Goal: Task Accomplishment & Management: Use online tool/utility

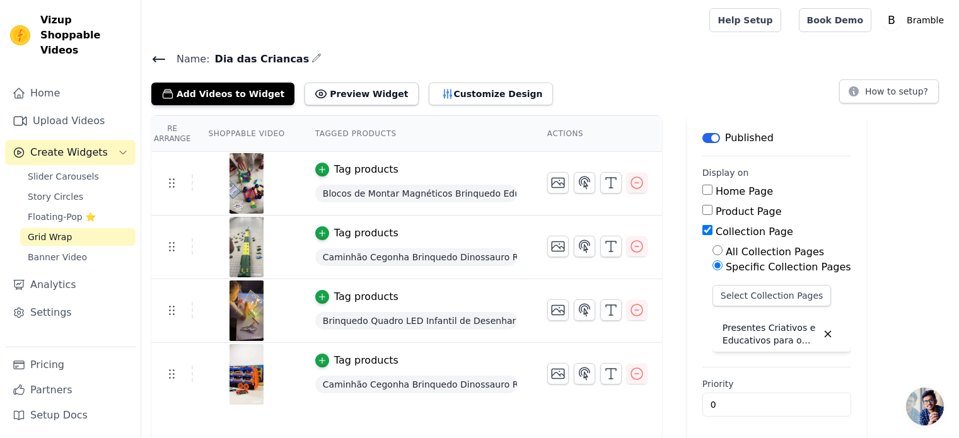
scroll to position [2, 0]
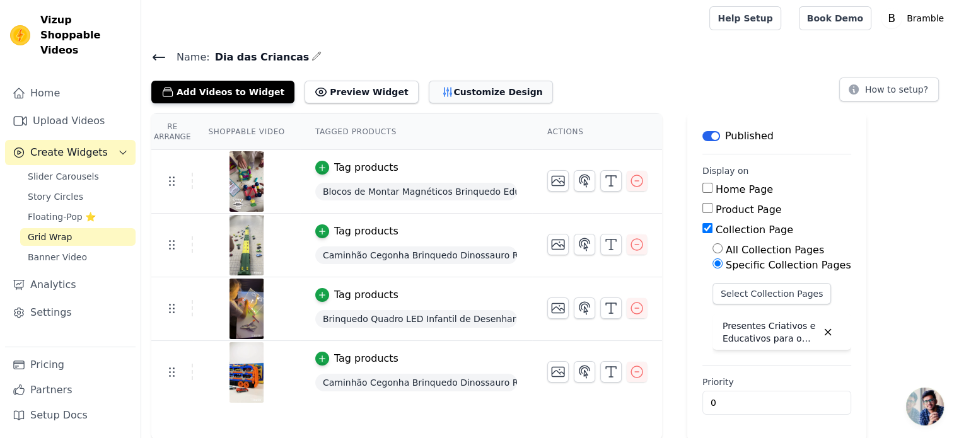
click at [429, 94] on button "Customize Design" at bounding box center [491, 92] width 124 height 23
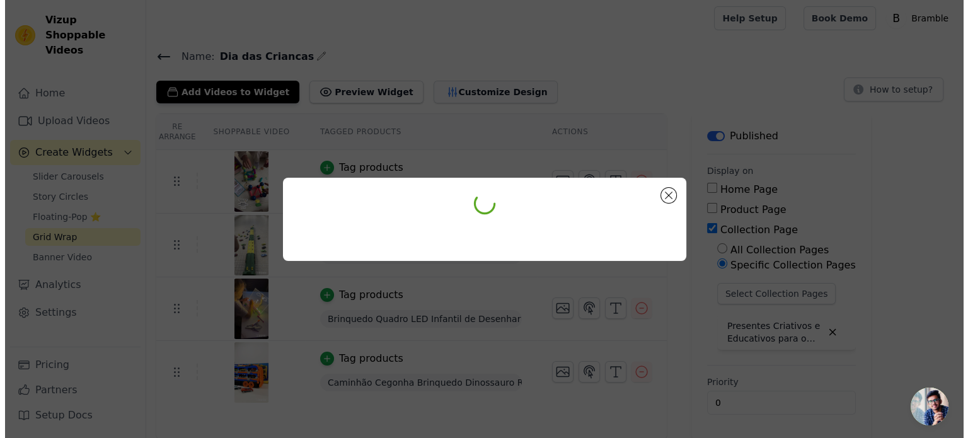
scroll to position [0, 0]
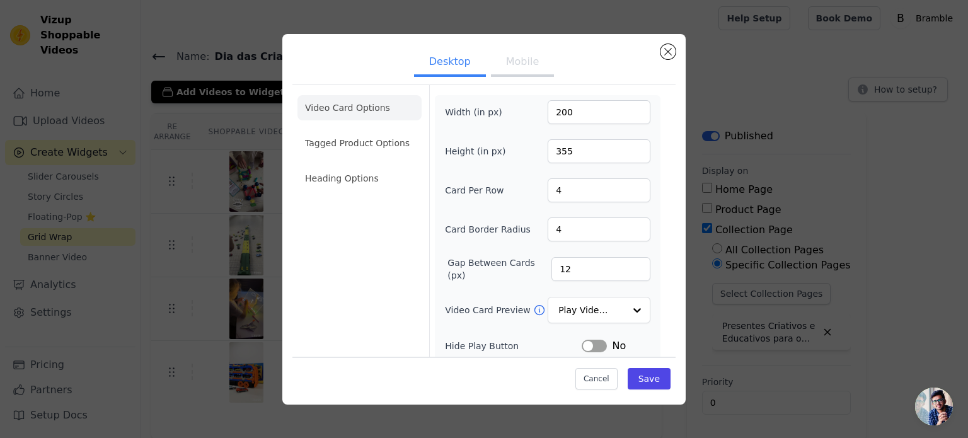
click at [504, 64] on button "Mobile" at bounding box center [522, 63] width 63 height 28
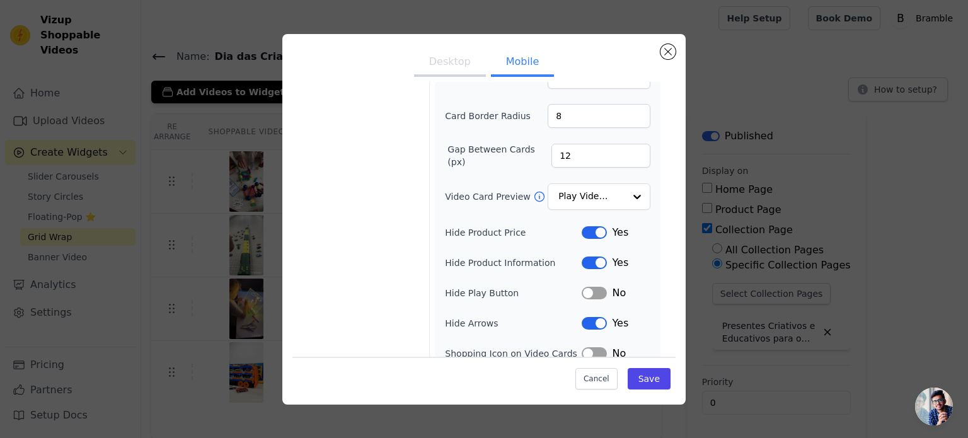
scroll to position [91, 0]
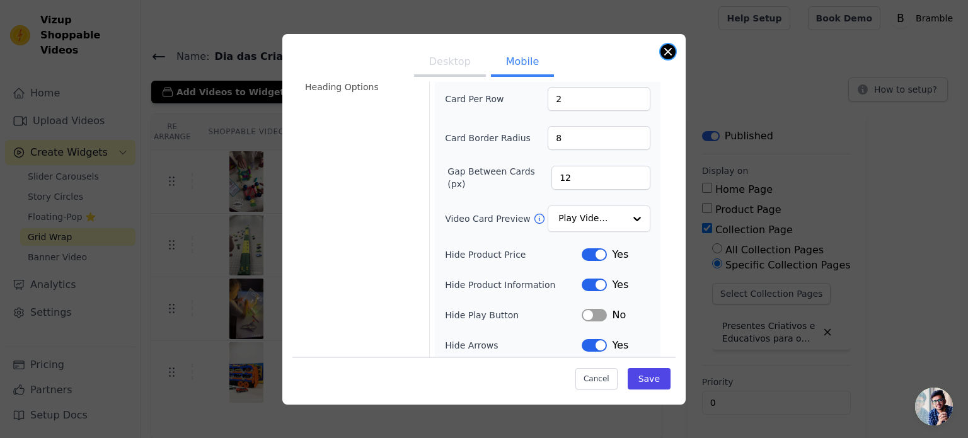
click at [667, 50] on button "Close modal" at bounding box center [668, 51] width 15 height 15
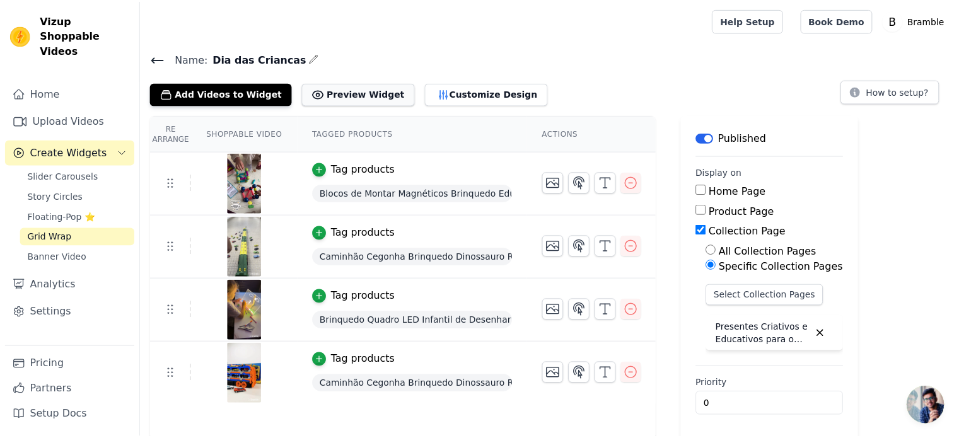
scroll to position [2, 0]
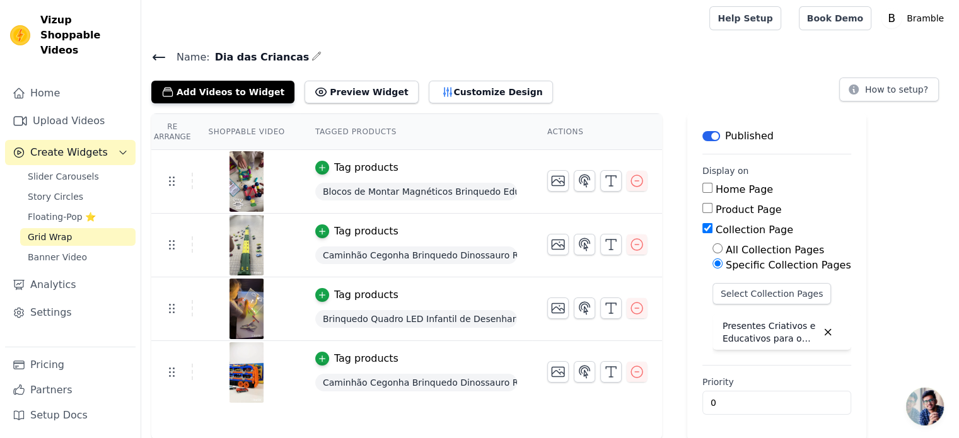
click at [161, 55] on icon at bounding box center [158, 57] width 15 height 15
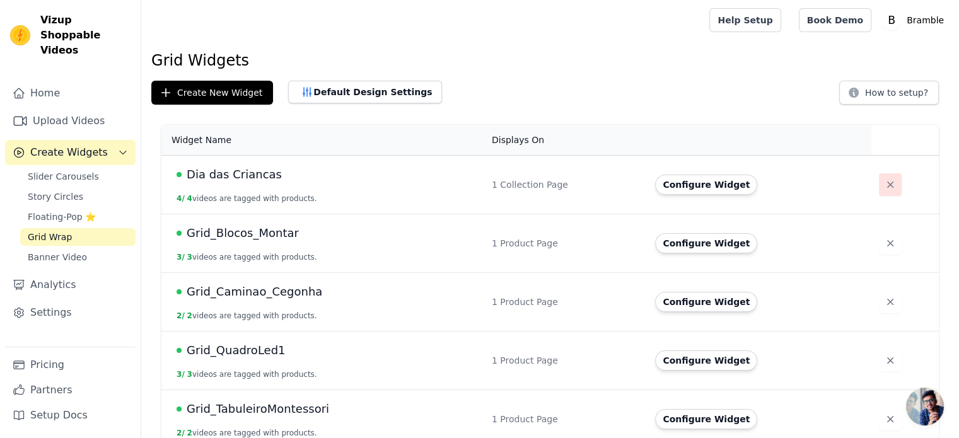
click at [884, 184] on icon "button" at bounding box center [890, 184] width 13 height 13
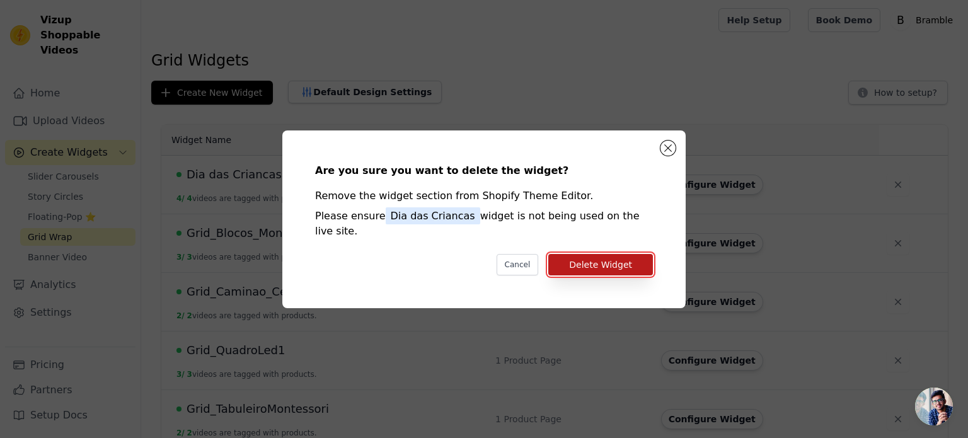
click at [622, 254] on button "Delete Widget" at bounding box center [600, 264] width 105 height 21
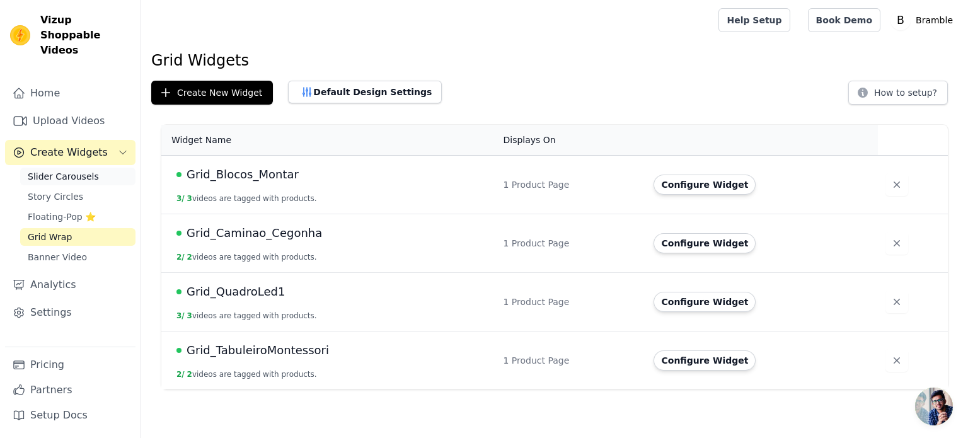
click at [83, 170] on span "Slider Carousels" at bounding box center [63, 176] width 71 height 13
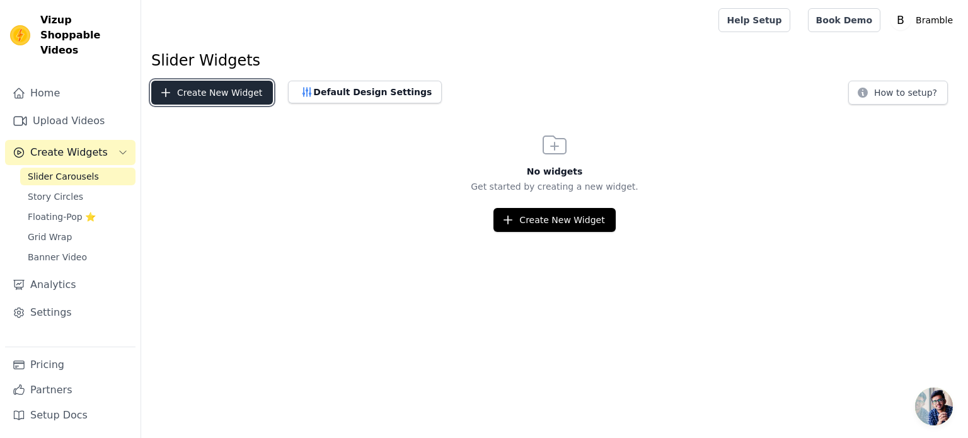
click at [217, 96] on button "Create New Widget" at bounding box center [212, 93] width 122 height 24
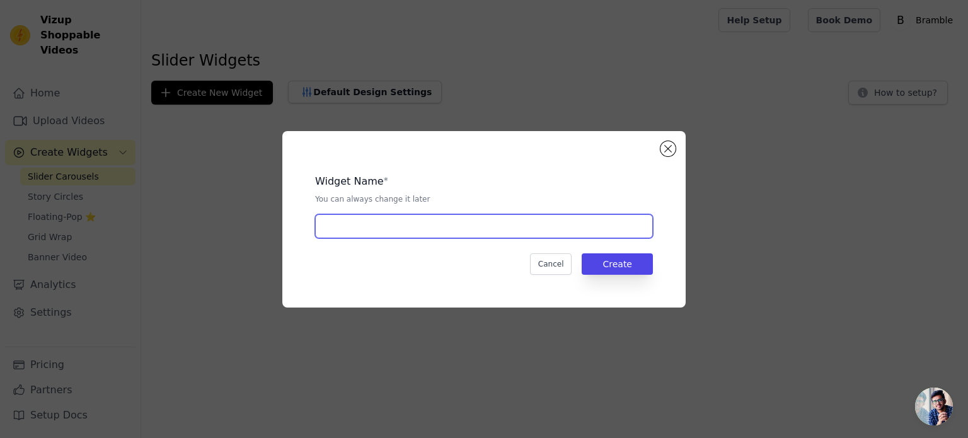
click at [437, 230] on input "text" at bounding box center [484, 226] width 338 height 24
paste input "Dia das Criancas"
type input "Dia das Criancas"
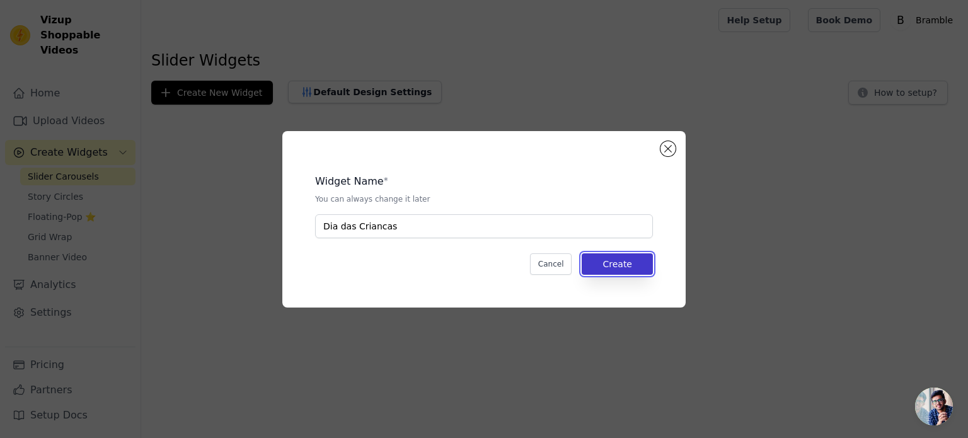
click at [623, 262] on button "Create" at bounding box center [617, 263] width 71 height 21
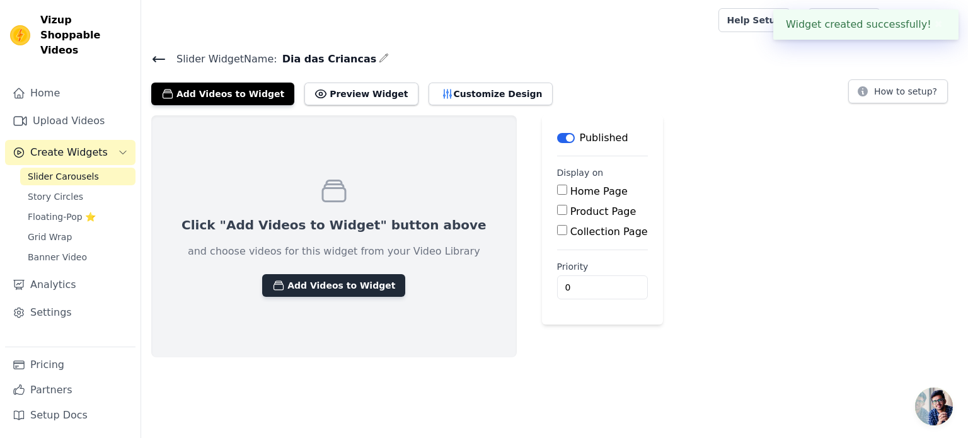
click at [337, 289] on button "Add Videos to Widget" at bounding box center [333, 285] width 143 height 23
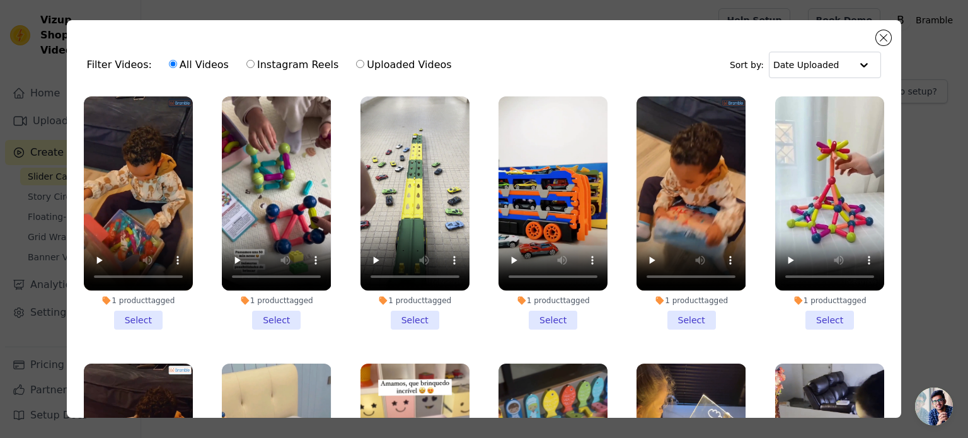
click at [265, 319] on li "1 product tagged Select" at bounding box center [276, 212] width 109 height 233
click at [0, 0] on input "1 product tagged Select" at bounding box center [0, 0] width 0 height 0
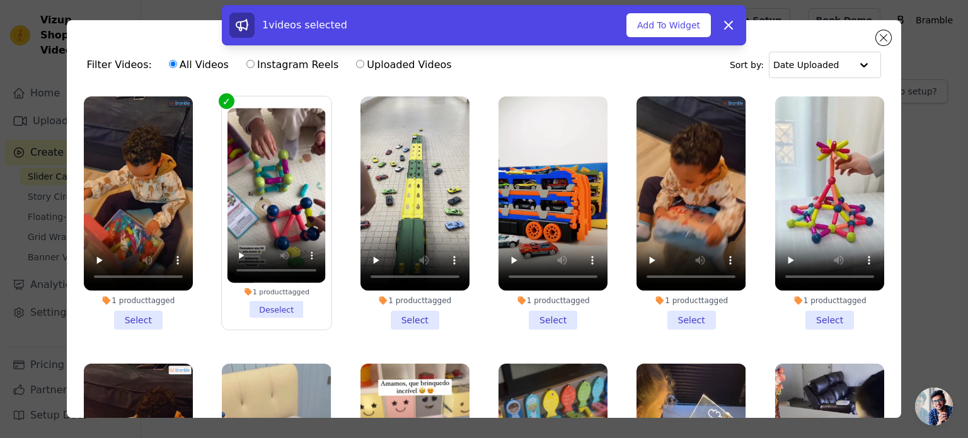
click at [418, 316] on li "1 product tagged Select" at bounding box center [415, 212] width 109 height 233
click at [545, 316] on li "1 product tagged Select" at bounding box center [553, 212] width 109 height 233
click at [0, 0] on input "1 product tagged Select" at bounding box center [0, 0] width 0 height 0
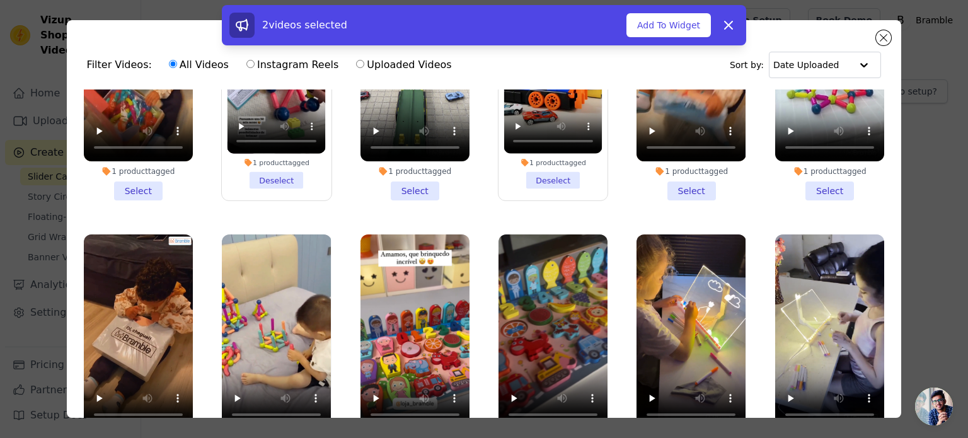
scroll to position [189, 0]
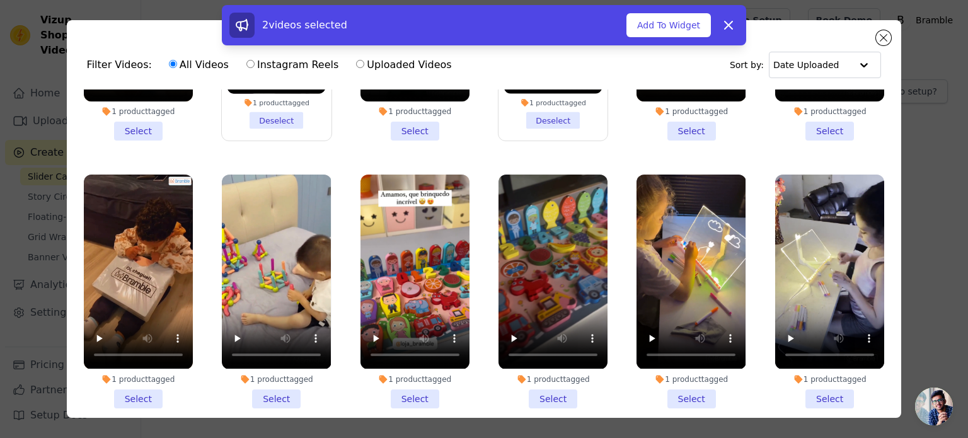
click at [397, 381] on li "1 product tagged Select" at bounding box center [415, 291] width 109 height 233
click at [0, 0] on input "1 product tagged Select" at bounding box center [0, 0] width 0 height 0
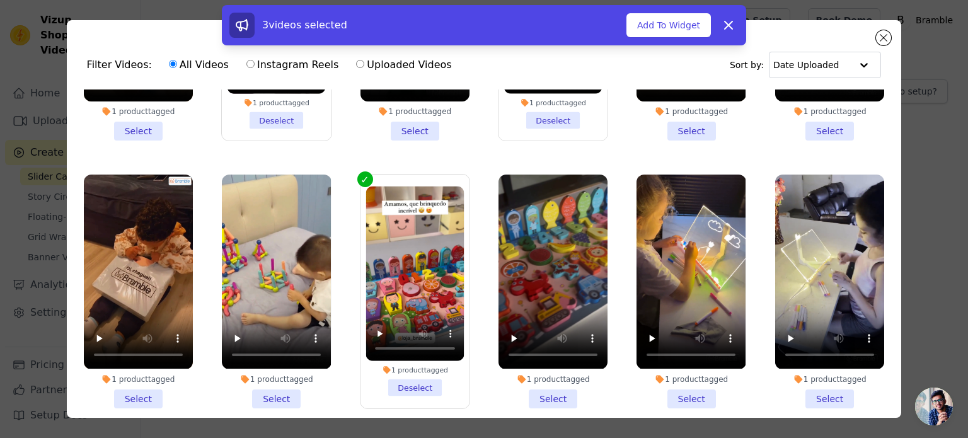
click at [681, 386] on li "1 product tagged Select" at bounding box center [691, 291] width 109 height 233
click at [0, 0] on input "1 product tagged Select" at bounding box center [0, 0] width 0 height 0
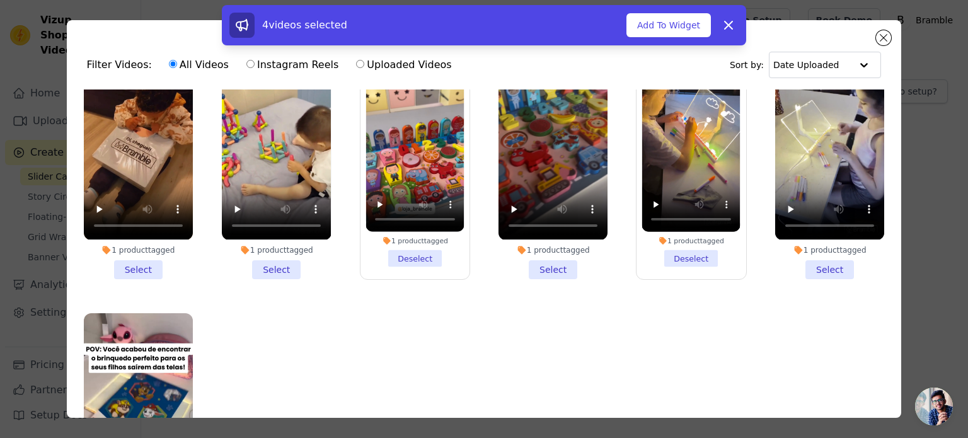
scroll to position [207, 0]
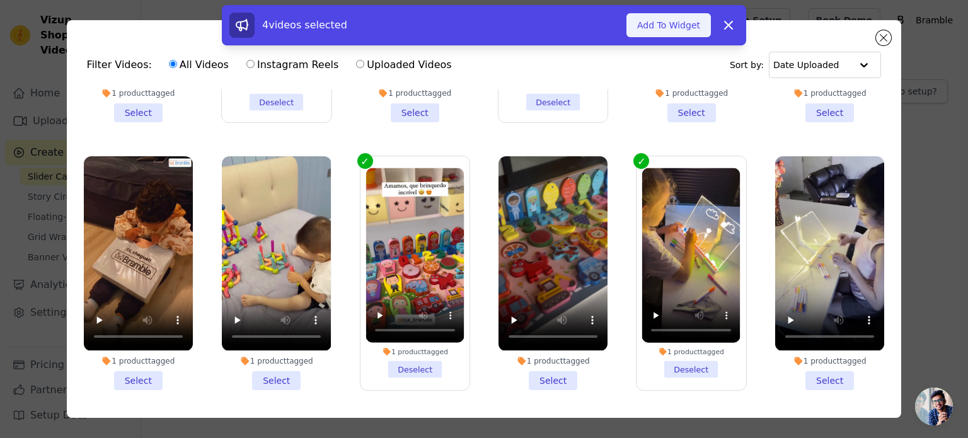
click at [671, 28] on button "Add To Widget" at bounding box center [669, 25] width 84 height 24
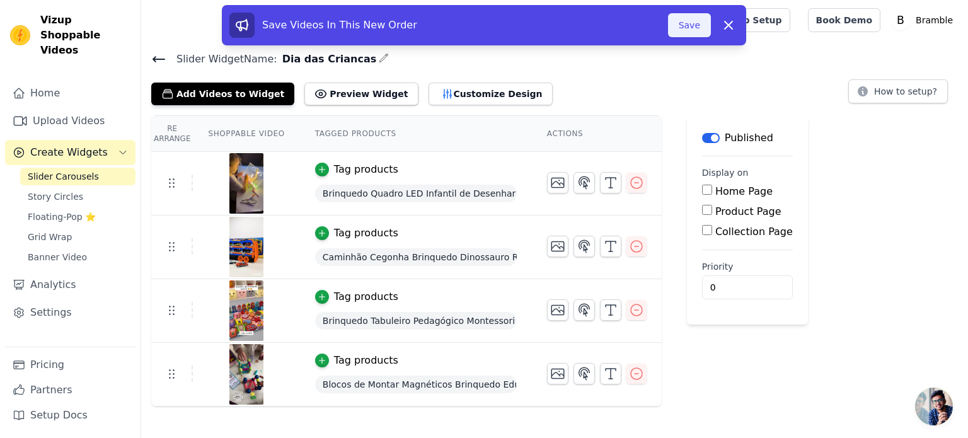
click at [690, 27] on button "Save" at bounding box center [689, 25] width 43 height 24
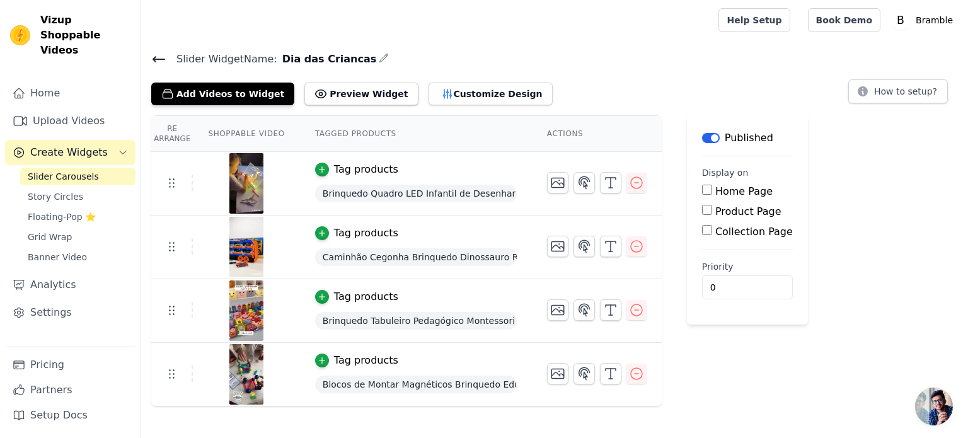
click at [702, 233] on input "Collection Page" at bounding box center [707, 230] width 10 height 10
checkbox input "true"
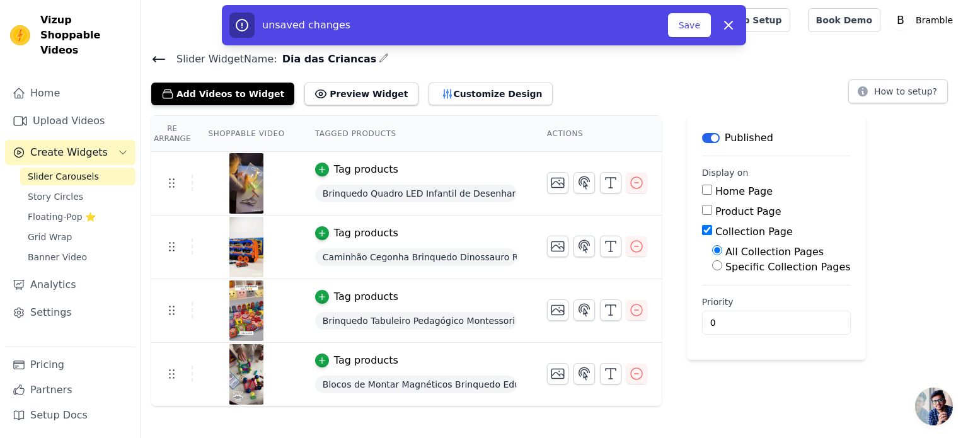
click at [712, 263] on input "Specific Collection Pages" at bounding box center [717, 265] width 10 height 10
radio input "true"
click at [744, 299] on button "Select Collection Pages" at bounding box center [771, 295] width 119 height 21
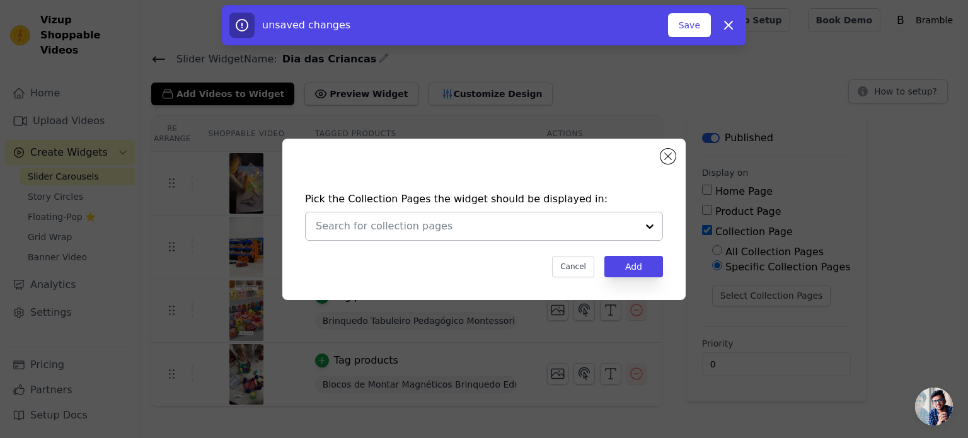
click at [555, 233] on input "text" at bounding box center [476, 226] width 321 height 15
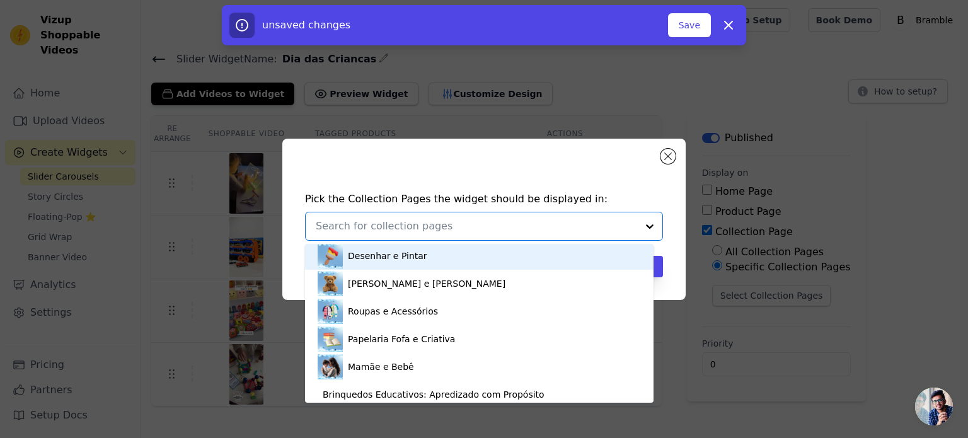
scroll to position [174, 0]
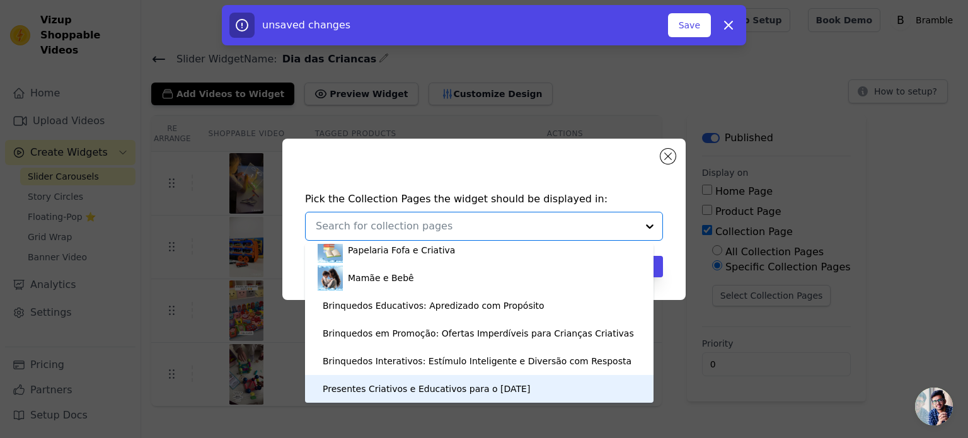
click at [492, 395] on div "Presentes Criativos e Educativos para o [DATE]" at bounding box center [426, 389] width 207 height 28
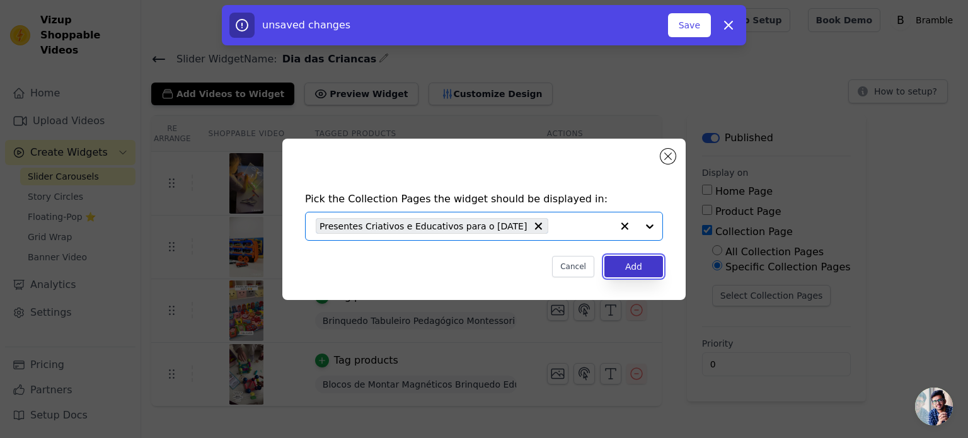
click at [637, 259] on button "Add" at bounding box center [633, 266] width 59 height 21
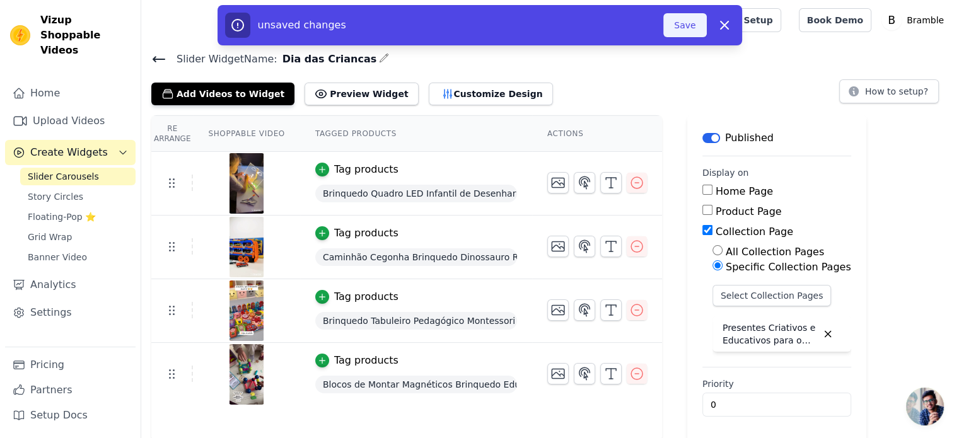
click at [686, 21] on button "Save" at bounding box center [684, 25] width 43 height 24
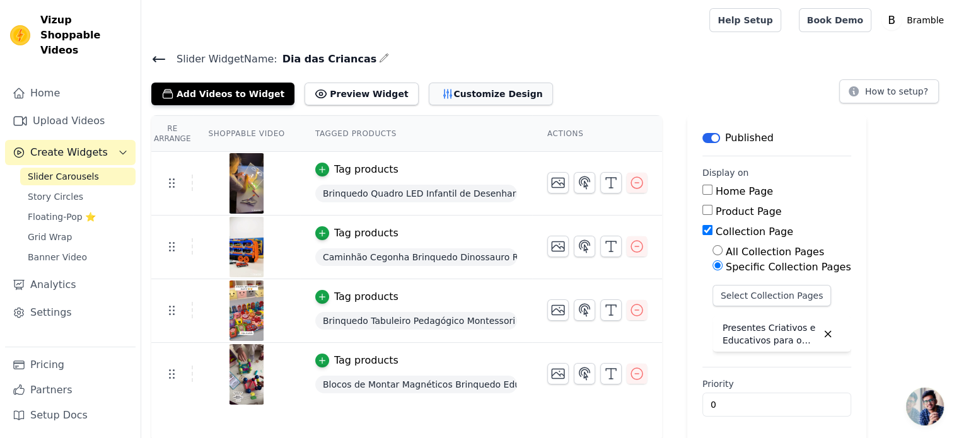
click at [460, 92] on button "Customize Design" at bounding box center [491, 94] width 124 height 23
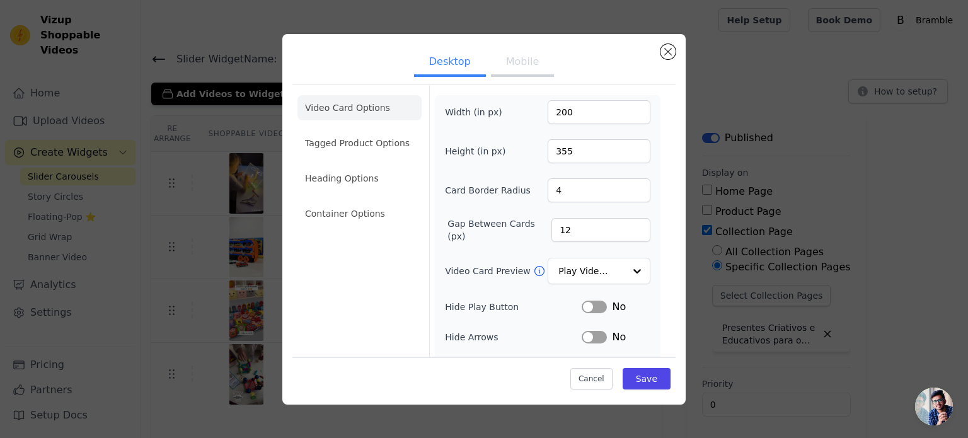
click at [506, 68] on button "Mobile" at bounding box center [522, 63] width 63 height 28
click at [466, 65] on button "Desktop" at bounding box center [450, 63] width 72 height 28
click at [511, 62] on button "Mobile" at bounding box center [522, 63] width 63 height 28
click at [632, 185] on input "5" at bounding box center [599, 190] width 103 height 24
click at [628, 185] on input "6" at bounding box center [599, 190] width 103 height 24
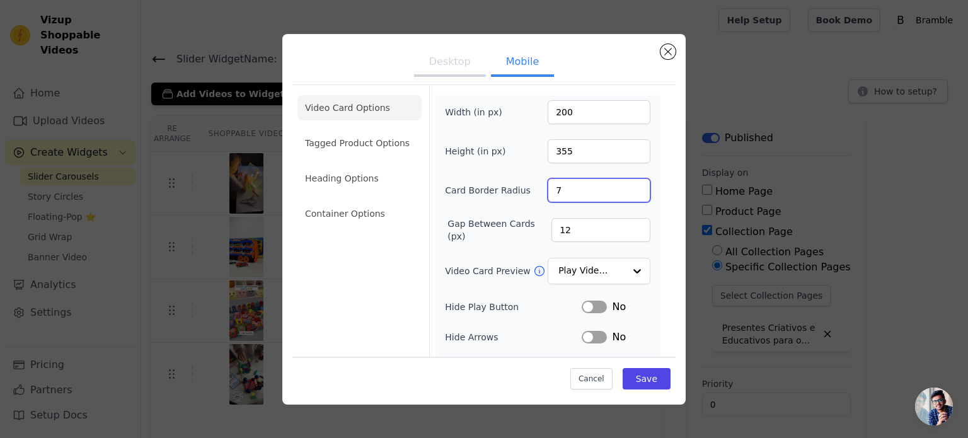
click at [627, 185] on input "7" at bounding box center [599, 190] width 103 height 24
type input "8"
click at [627, 185] on input "8" at bounding box center [599, 190] width 103 height 24
click at [636, 372] on button "Save" at bounding box center [647, 378] width 48 height 21
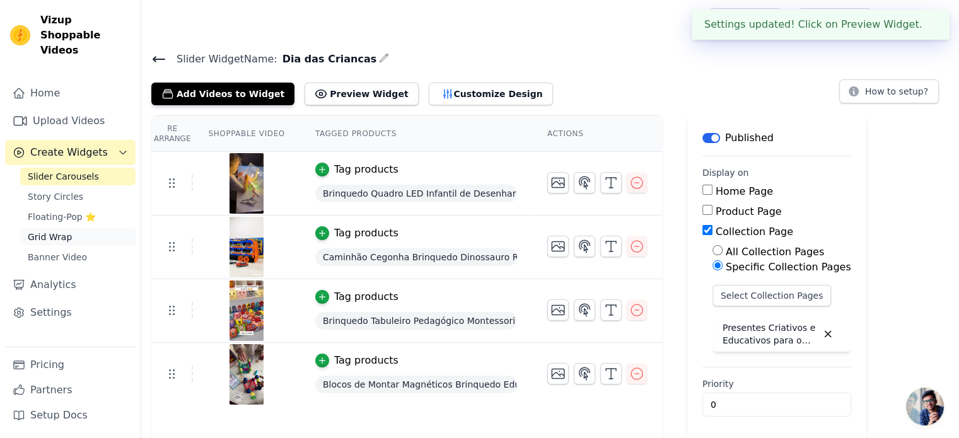
click at [59, 231] on span "Grid Wrap" at bounding box center [50, 237] width 44 height 13
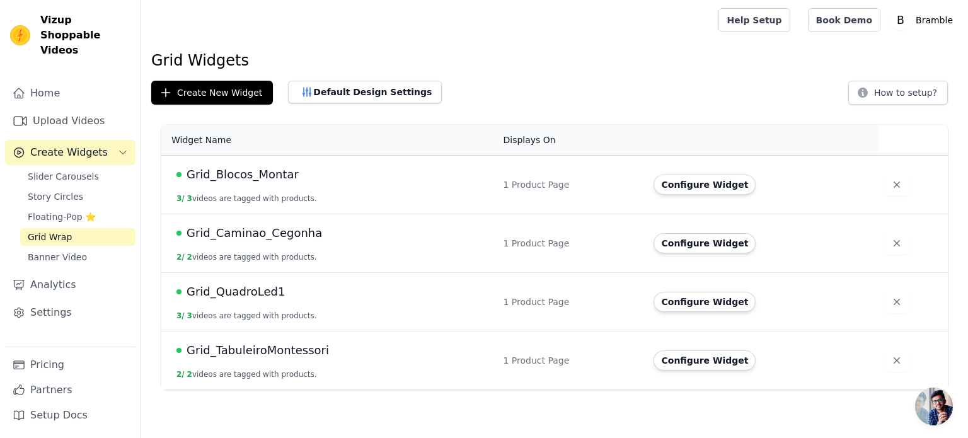
click at [248, 291] on span "Grid_QuadroLed1" at bounding box center [236, 292] width 99 height 18
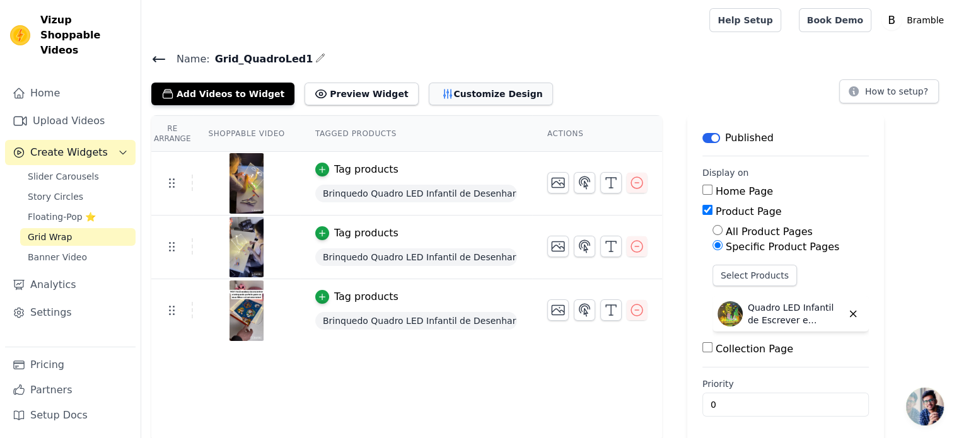
click at [458, 98] on button "Customize Design" at bounding box center [491, 94] width 124 height 23
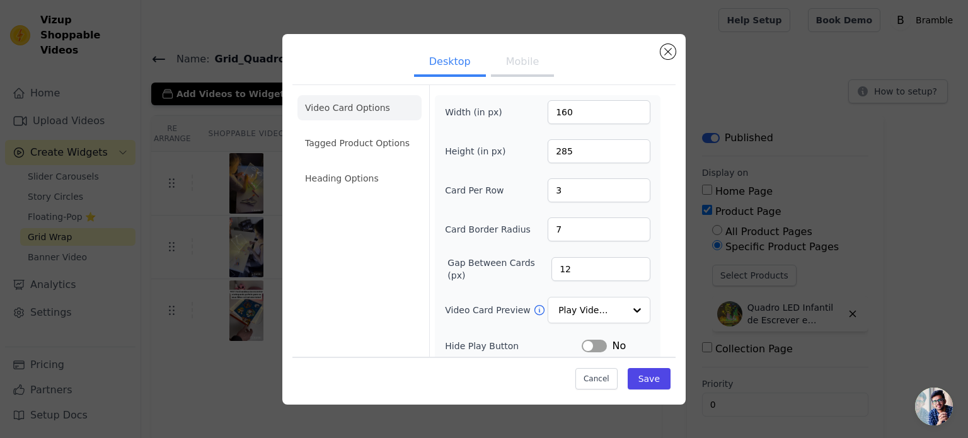
click at [535, 70] on button "Mobile" at bounding box center [522, 63] width 63 height 28
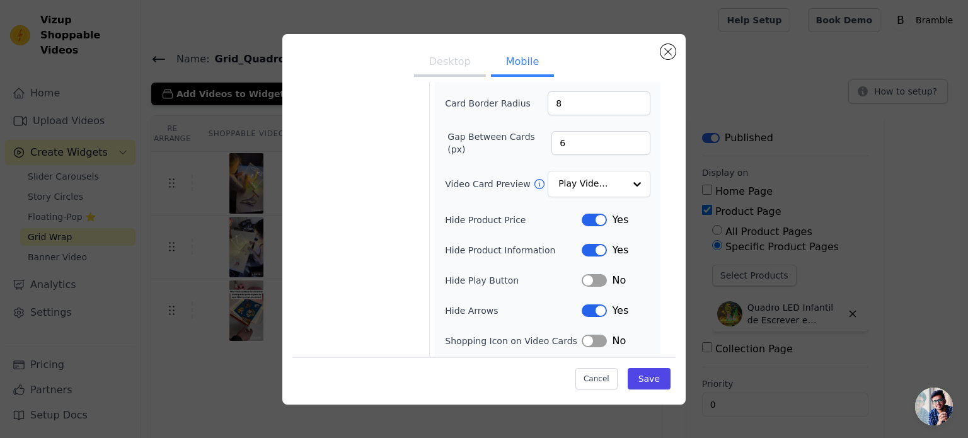
scroll to position [154, 0]
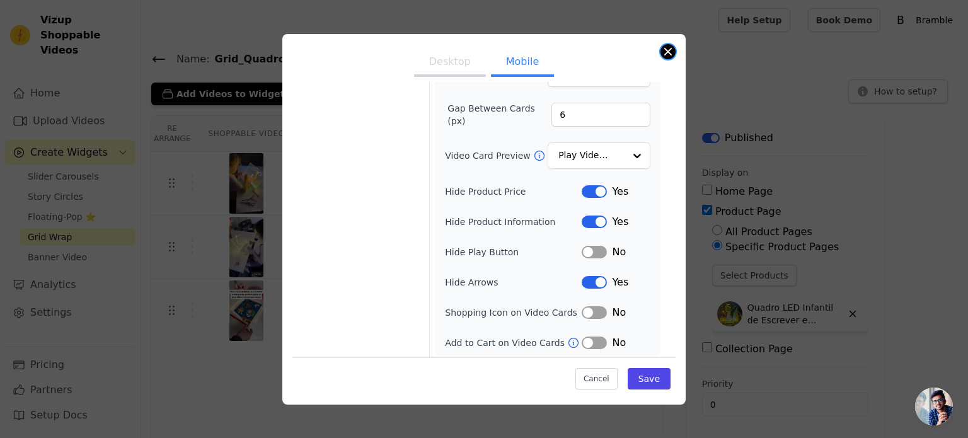
click at [665, 47] on button "Close modal" at bounding box center [668, 51] width 15 height 15
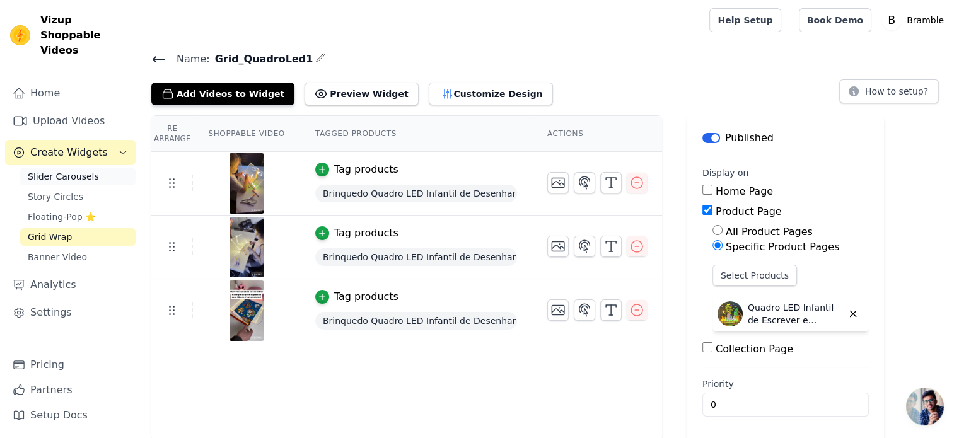
click at [71, 168] on link "Slider Carousels" at bounding box center [77, 177] width 115 height 18
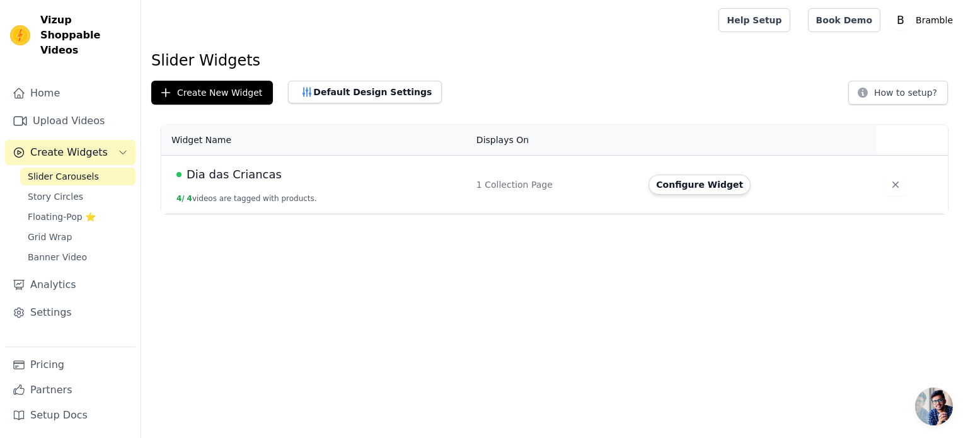
click at [246, 172] on span "Dia das Criancas" at bounding box center [234, 175] width 95 height 18
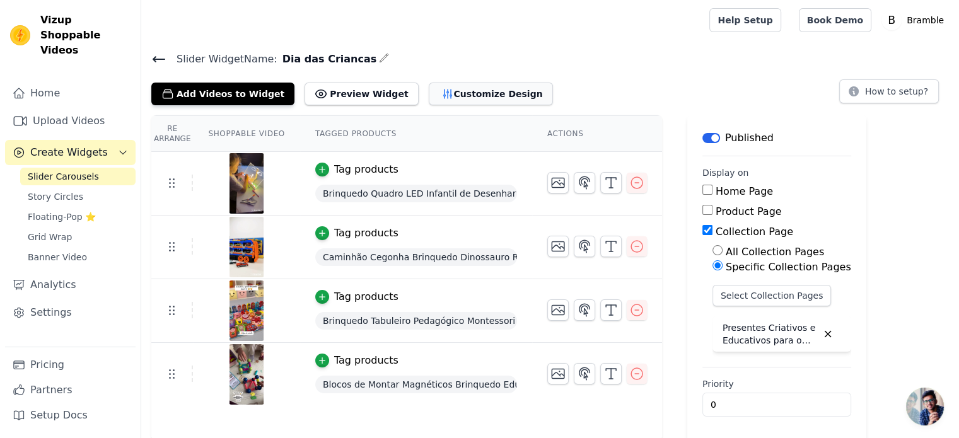
click at [439, 96] on button "Customize Design" at bounding box center [491, 94] width 124 height 23
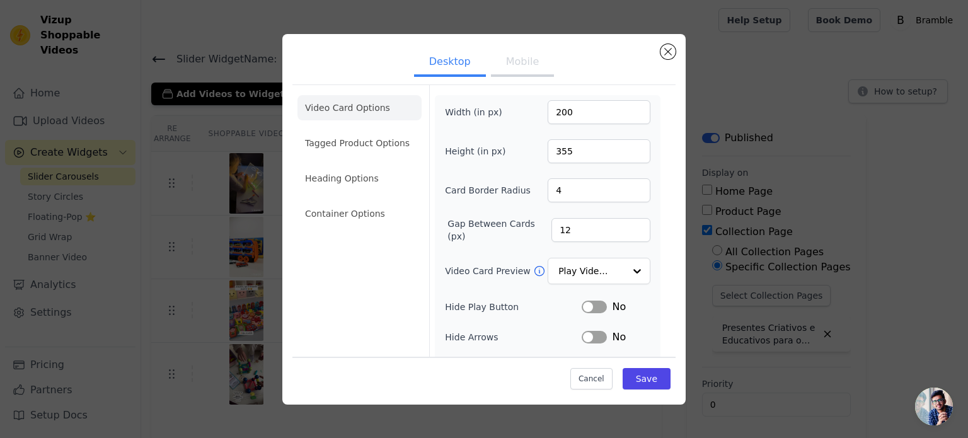
click at [523, 67] on button "Mobile" at bounding box center [522, 63] width 63 height 28
click at [607, 113] on input "200" at bounding box center [599, 112] width 103 height 24
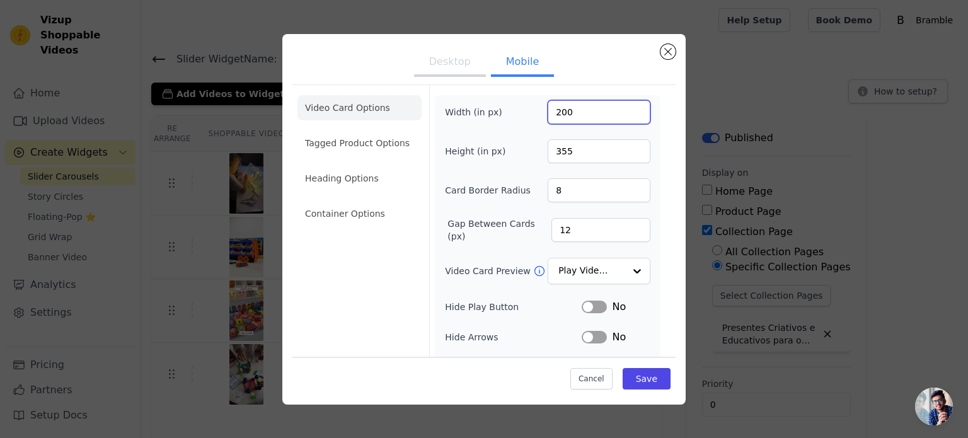
click at [607, 113] on input "200" at bounding box center [599, 112] width 103 height 24
type input "104"
type input "185"
click at [628, 230] on input "11" at bounding box center [601, 230] width 99 height 24
click at [628, 230] on input "10" at bounding box center [601, 230] width 99 height 24
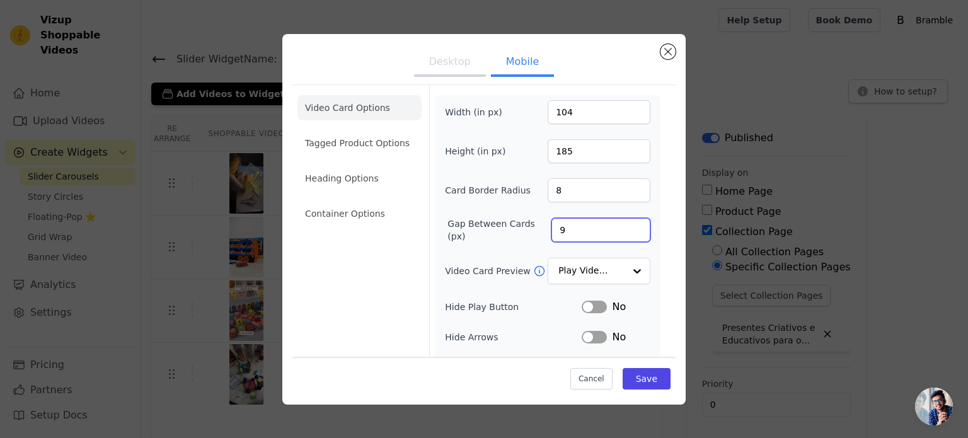
click at [628, 230] on input "9" at bounding box center [601, 230] width 99 height 24
type input "8"
click at [628, 230] on input "8" at bounding box center [601, 230] width 99 height 24
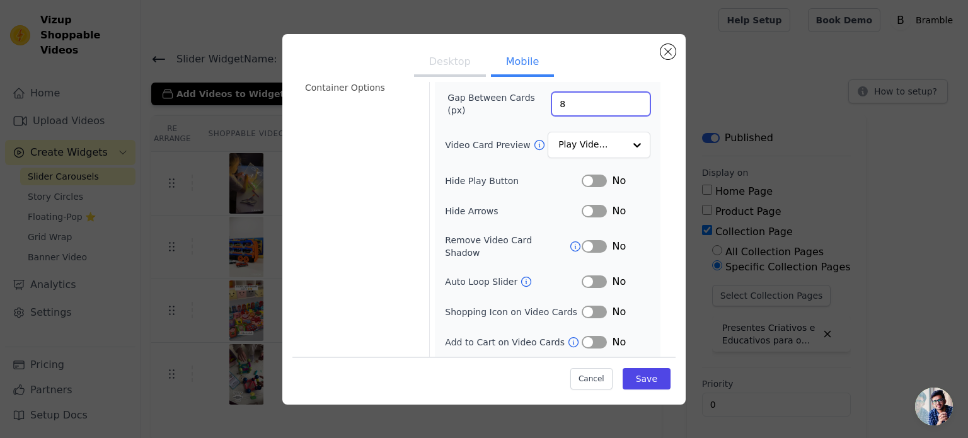
scroll to position [146, 0]
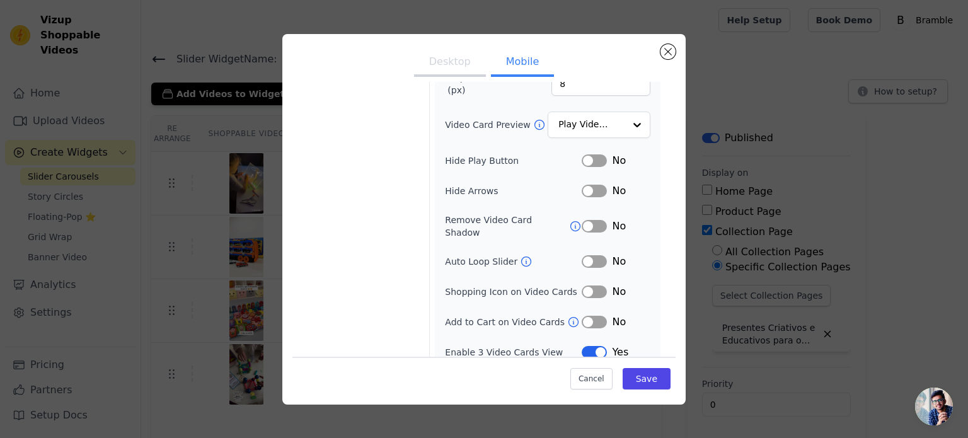
click at [522, 257] on icon at bounding box center [526, 261] width 9 height 9
click at [589, 255] on button "Label" at bounding box center [594, 261] width 25 height 13
click at [585, 286] on button "Label" at bounding box center [594, 292] width 25 height 13
click at [583, 316] on button "Label" at bounding box center [594, 322] width 25 height 13
click at [643, 380] on button "Save" at bounding box center [647, 378] width 48 height 21
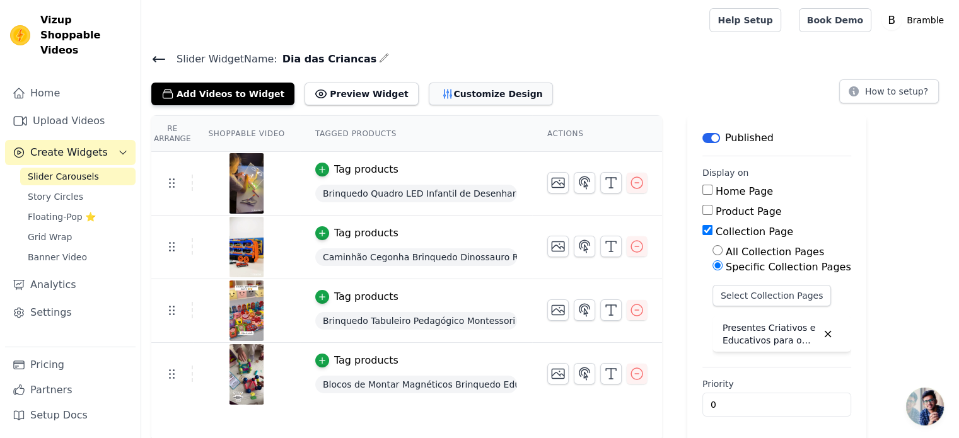
click at [492, 95] on button "Customize Design" at bounding box center [491, 94] width 124 height 23
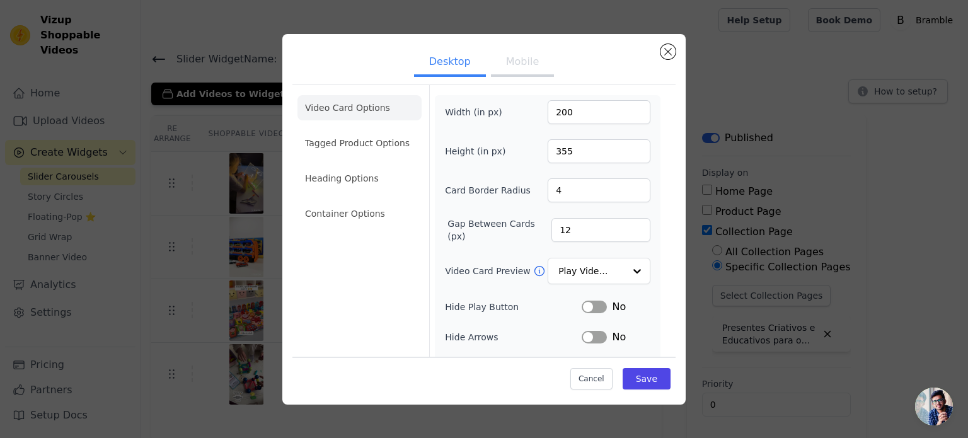
click at [502, 61] on button "Mobile" at bounding box center [522, 63] width 63 height 28
click at [625, 230] on input "7" at bounding box center [601, 230] width 99 height 24
click at [625, 230] on input "6" at bounding box center [601, 230] width 99 height 24
click at [625, 230] on input "5" at bounding box center [601, 230] width 99 height 24
click at [625, 230] on input "4" at bounding box center [601, 230] width 99 height 24
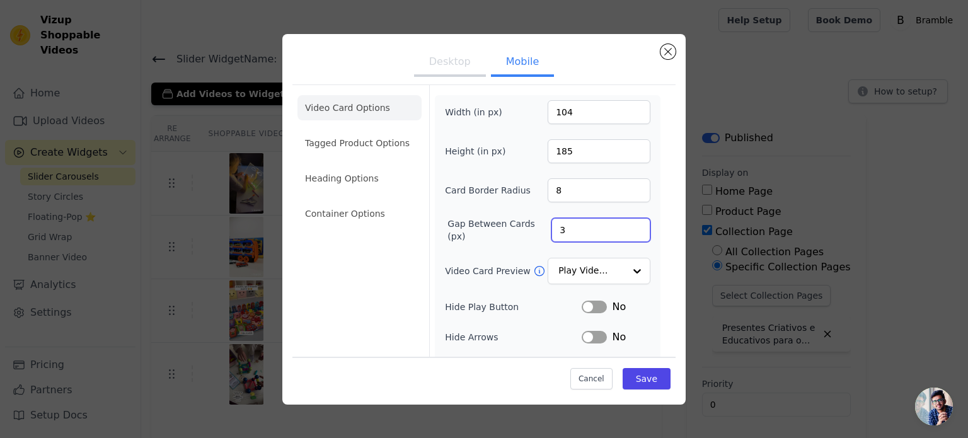
click at [625, 230] on input "3" at bounding box center [601, 230] width 99 height 24
type input "2"
click at [625, 230] on input "2" at bounding box center [601, 230] width 99 height 24
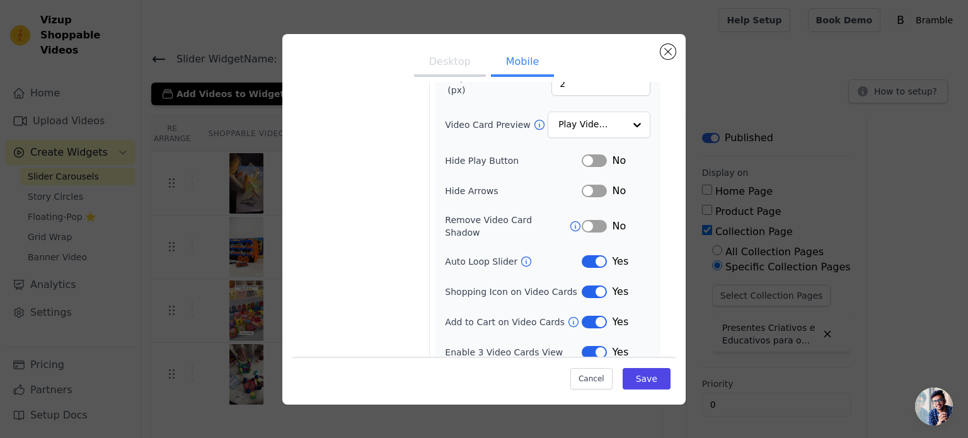
click at [590, 316] on button "Label" at bounding box center [594, 322] width 25 height 13
click at [588, 286] on button "Label" at bounding box center [594, 292] width 25 height 13
click at [647, 378] on button "Save" at bounding box center [647, 378] width 48 height 21
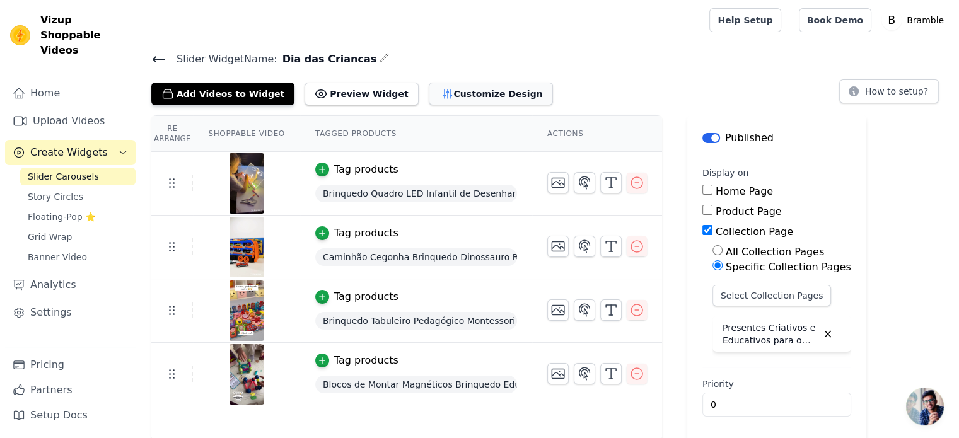
click at [429, 88] on button "Customize Design" at bounding box center [491, 94] width 124 height 23
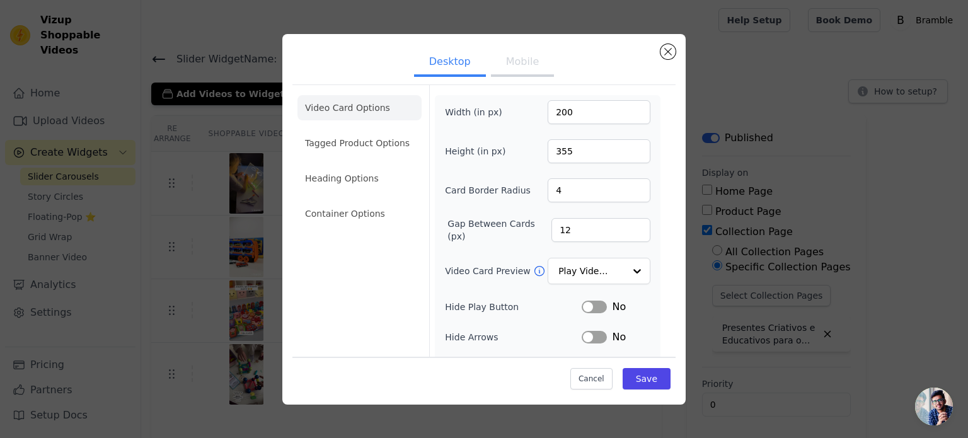
click at [511, 62] on button "Mobile" at bounding box center [522, 63] width 63 height 28
click at [611, 228] on input "2" at bounding box center [601, 230] width 99 height 24
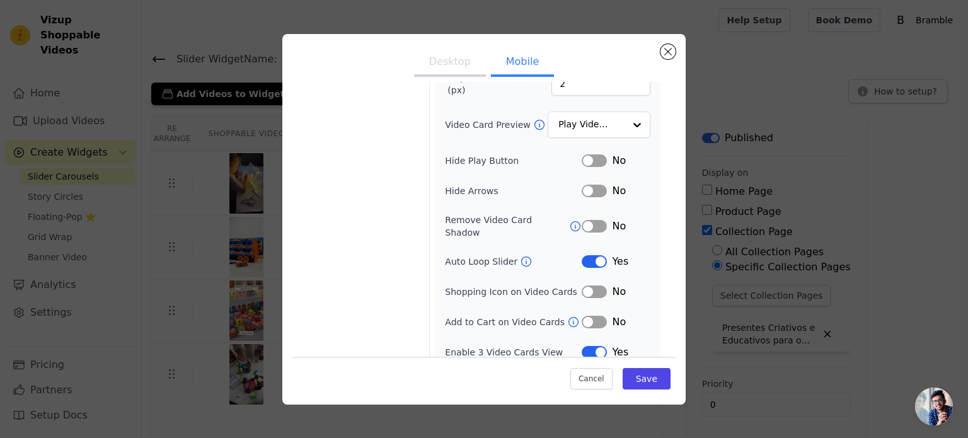
click at [587, 346] on button "Label" at bounding box center [594, 352] width 25 height 13
click at [646, 378] on button "Save" at bounding box center [647, 378] width 48 height 21
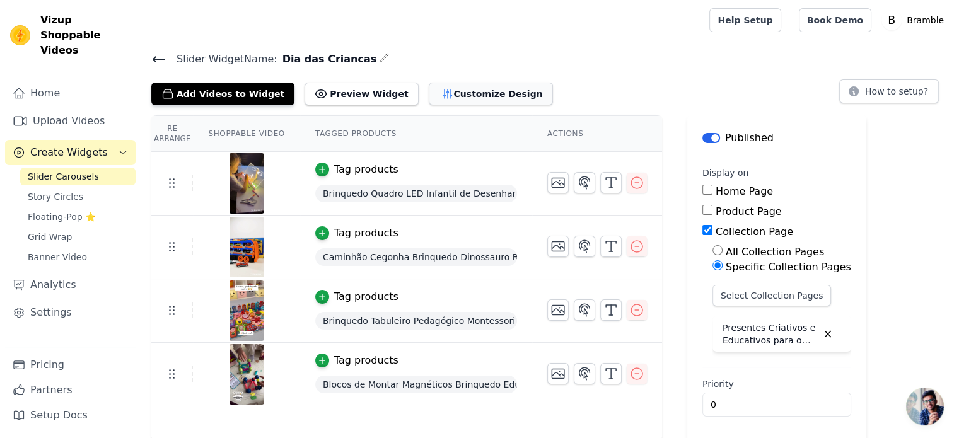
click at [447, 88] on button "Customize Design" at bounding box center [491, 94] width 124 height 23
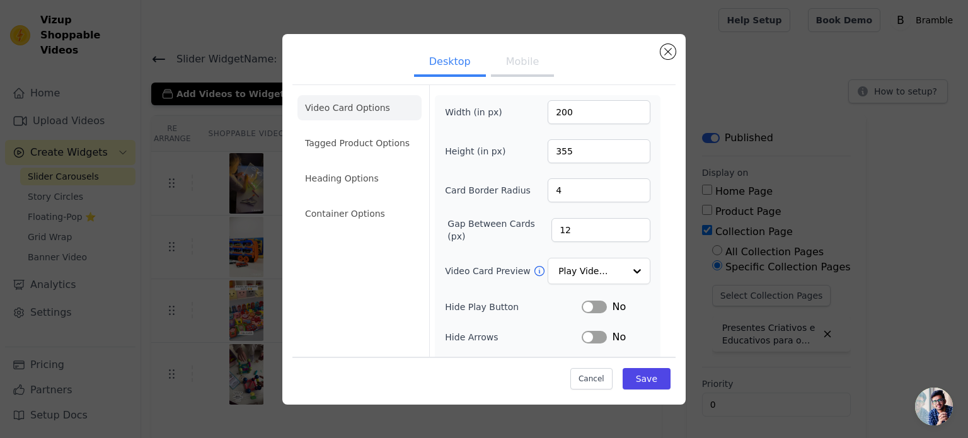
click at [509, 62] on button "Mobile" at bounding box center [522, 63] width 63 height 28
click at [627, 223] on input "3" at bounding box center [601, 230] width 99 height 24
click at [627, 223] on input "4" at bounding box center [601, 230] width 99 height 24
click at [627, 223] on input "5" at bounding box center [601, 230] width 99 height 24
type input "6"
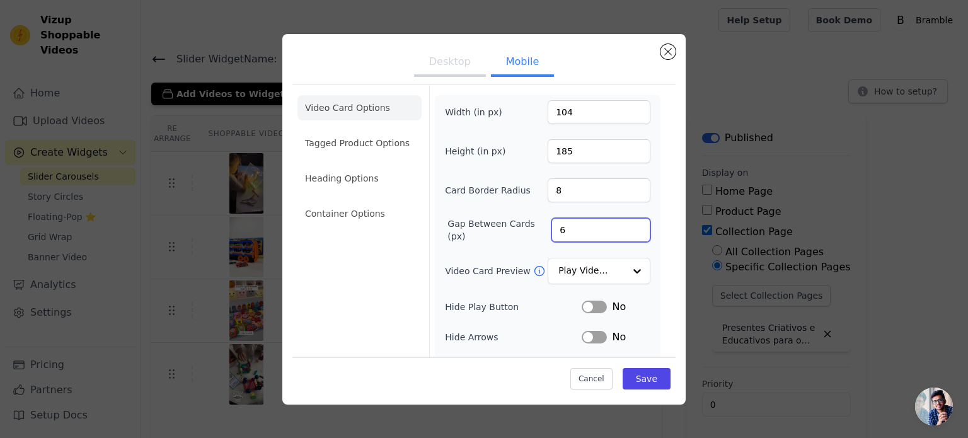
click at [627, 223] on input "6" at bounding box center [601, 230] width 99 height 24
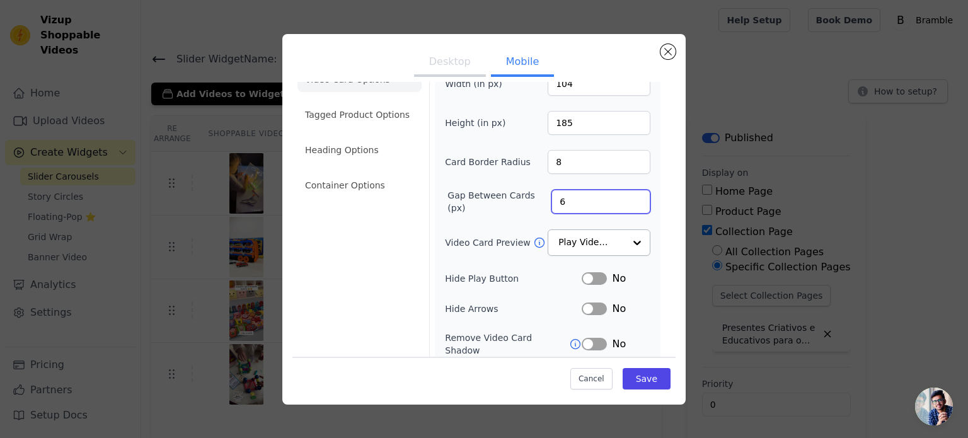
scroll to position [0, 0]
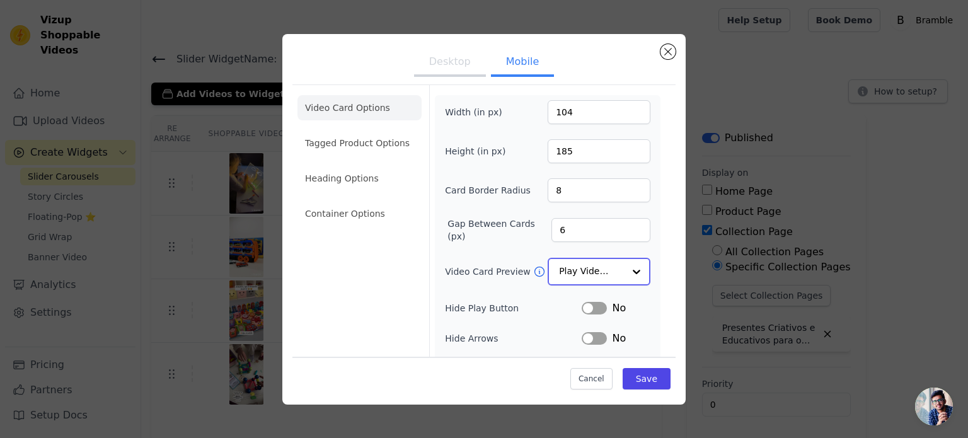
click at [613, 266] on input "Video Card Preview" at bounding box center [591, 271] width 65 height 25
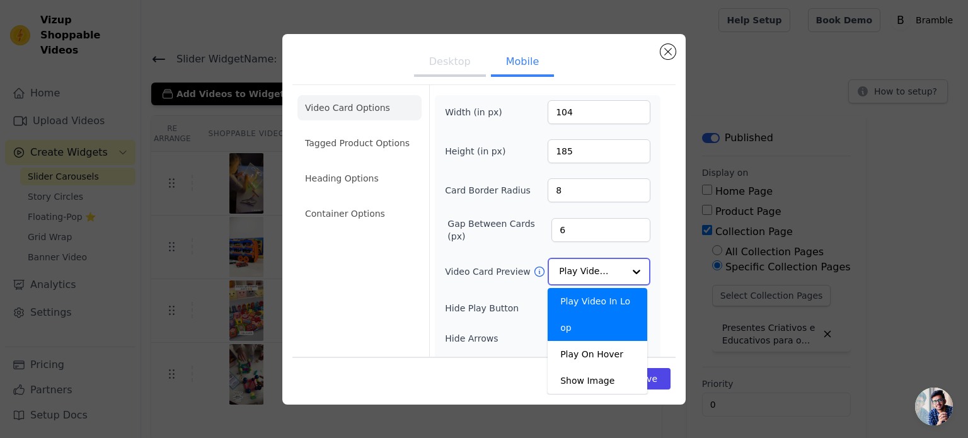
click at [624, 265] on div at bounding box center [636, 271] width 25 height 25
click at [656, 254] on div "Video Card Options Tagged Product Options Heading Options Container Options Wid…" at bounding box center [483, 300] width 383 height 432
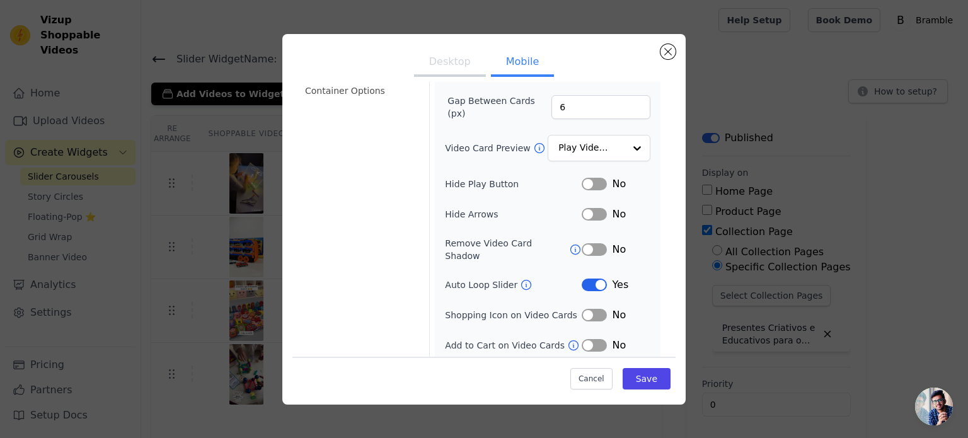
scroll to position [126, 0]
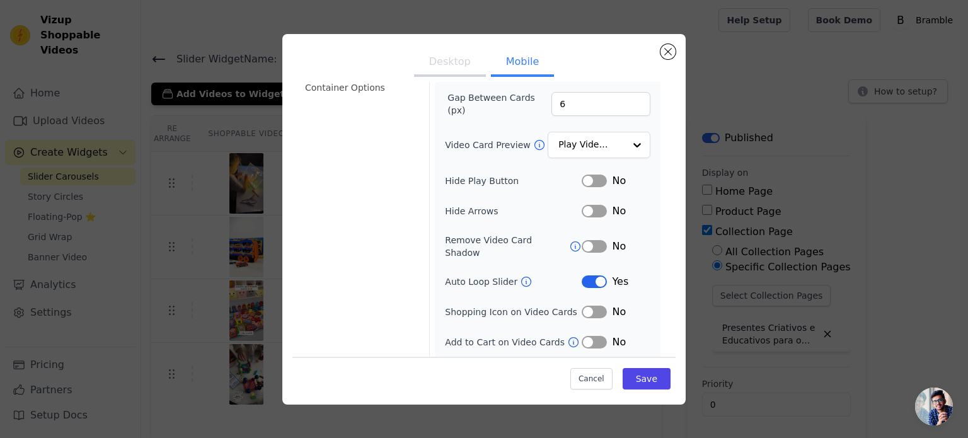
click at [586, 180] on button "Label" at bounding box center [594, 181] width 25 height 13
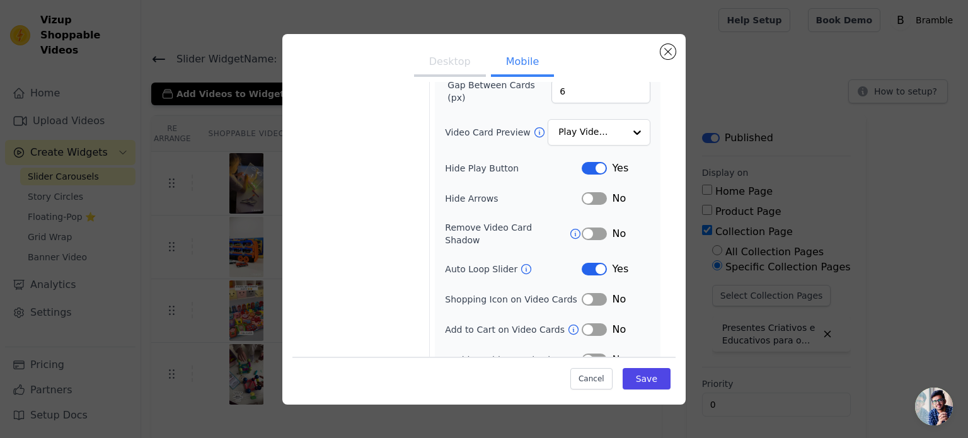
scroll to position [146, 0]
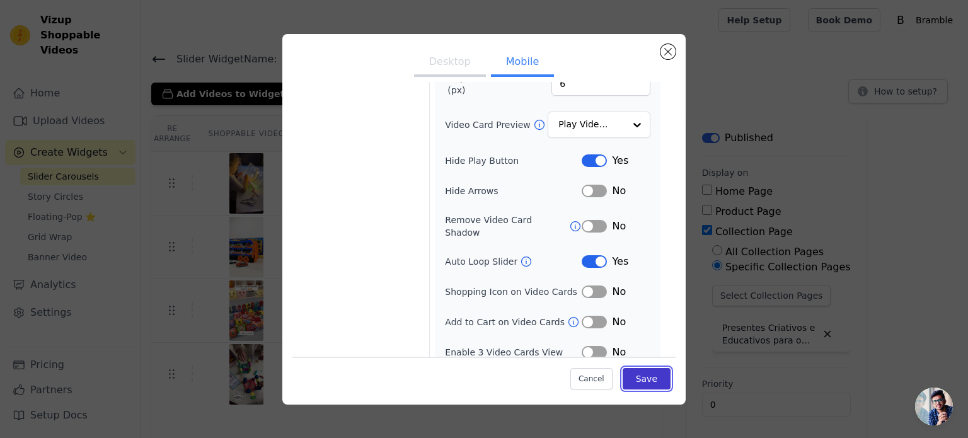
click at [638, 380] on button "Save" at bounding box center [647, 378] width 48 height 21
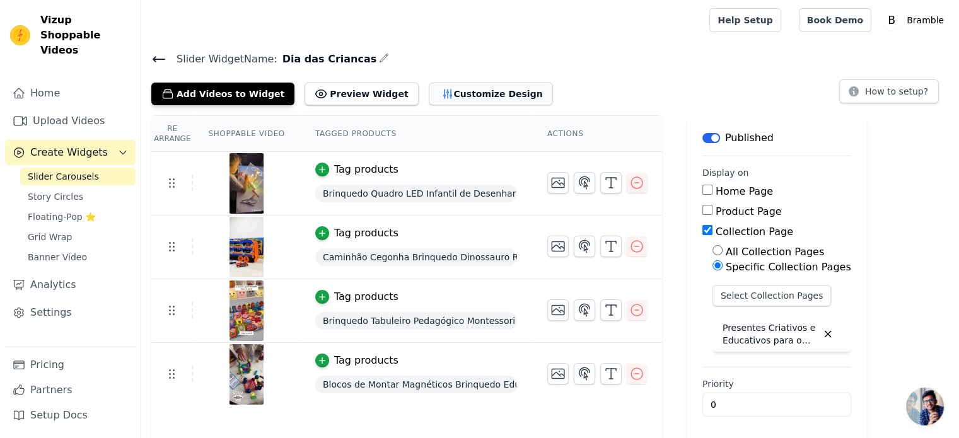
click at [482, 93] on button "Customize Design" at bounding box center [491, 94] width 124 height 23
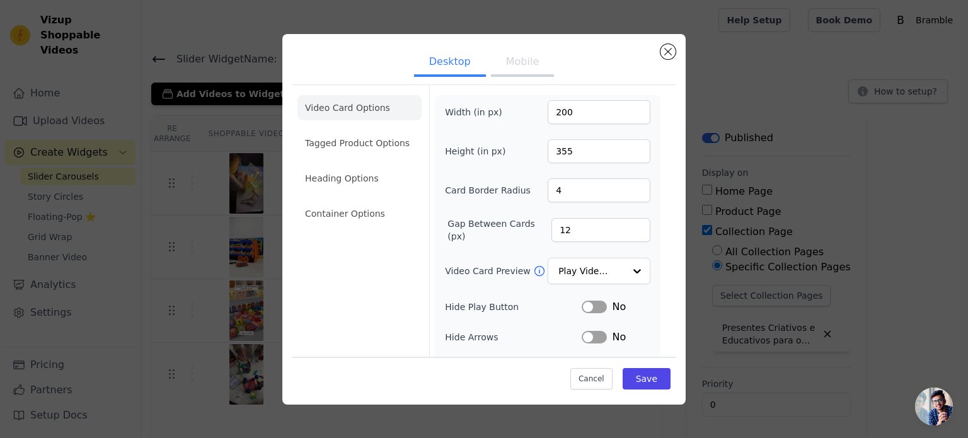
click at [499, 55] on button "Mobile" at bounding box center [522, 63] width 63 height 28
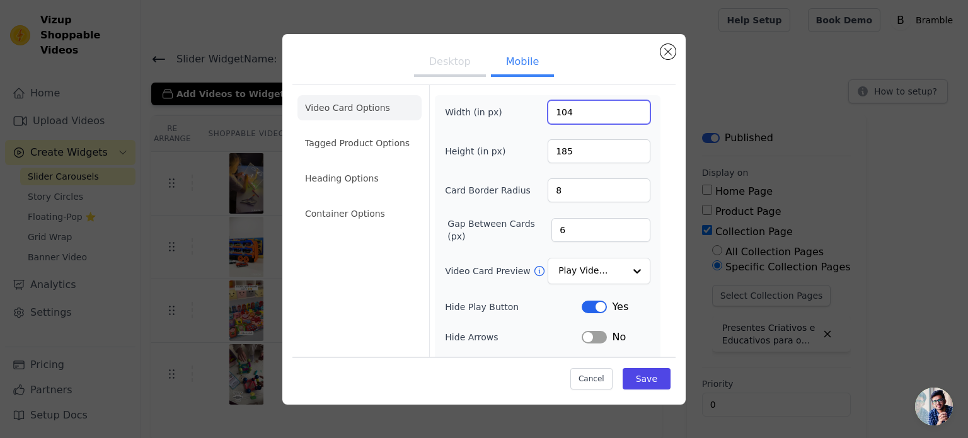
click at [579, 111] on input "104" at bounding box center [599, 112] width 103 height 24
type input "124"
type input "220"
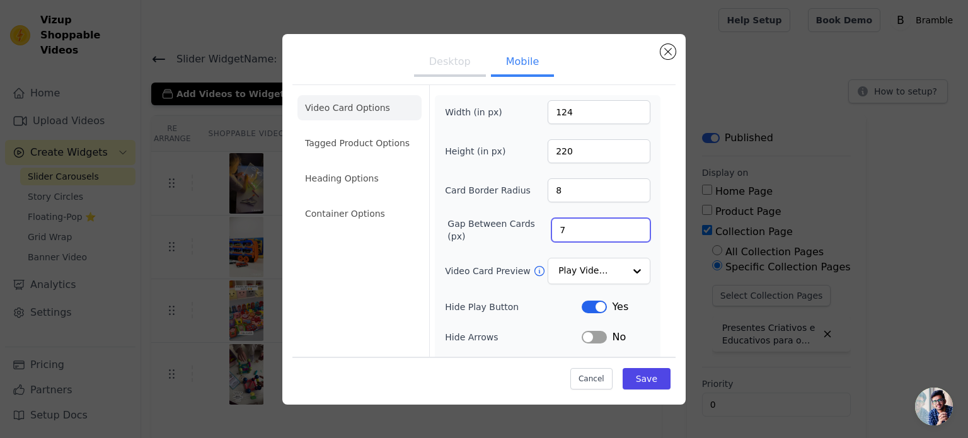
click at [627, 224] on input "7" at bounding box center [601, 230] width 99 height 24
click at [627, 224] on input "8" at bounding box center [601, 230] width 99 height 24
click at [627, 224] on input "9" at bounding box center [601, 230] width 99 height 24
click at [627, 224] on input "10" at bounding box center [601, 230] width 99 height 24
click at [627, 224] on input "11" at bounding box center [601, 230] width 99 height 24
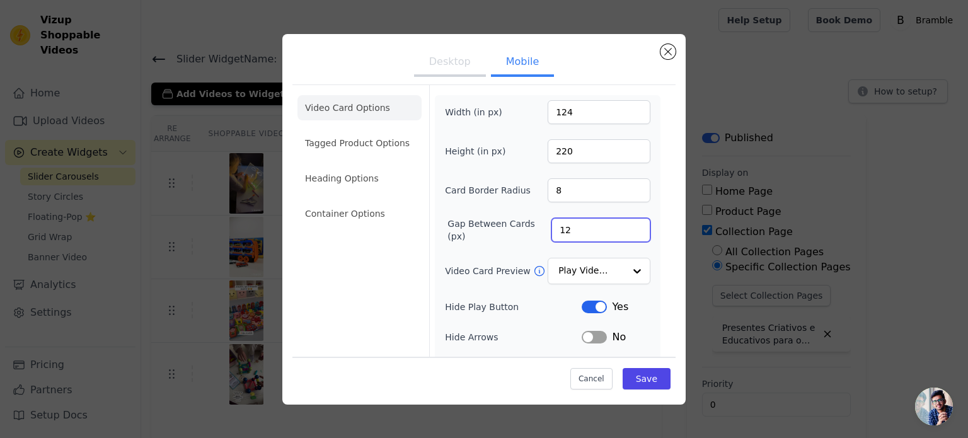
type input "12"
click at [627, 224] on input "12" at bounding box center [601, 230] width 99 height 24
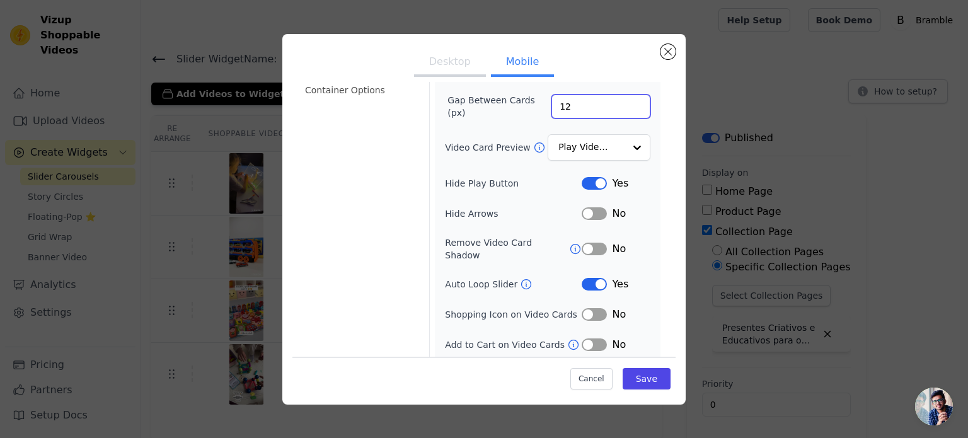
scroll to position [126, 0]
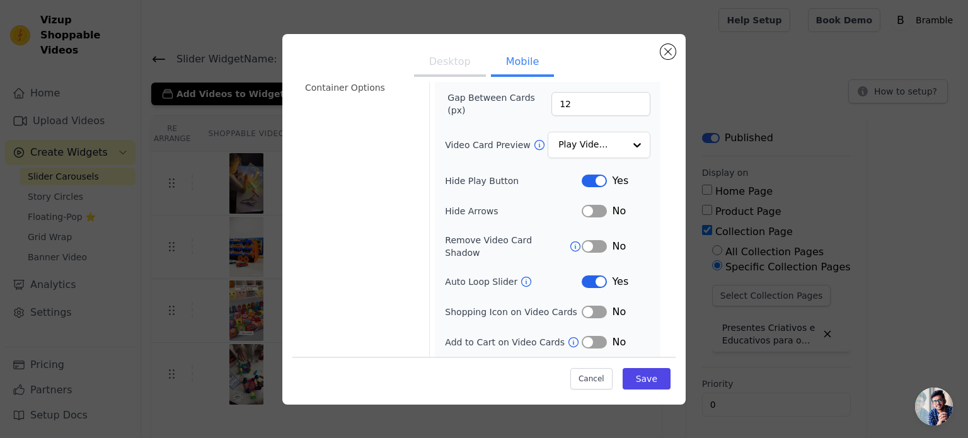
click at [588, 275] on button "Label" at bounding box center [594, 281] width 25 height 13
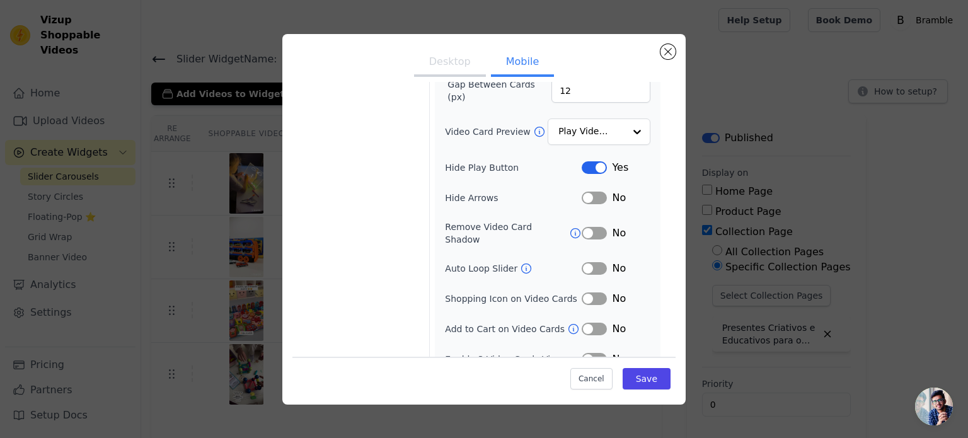
scroll to position [146, 0]
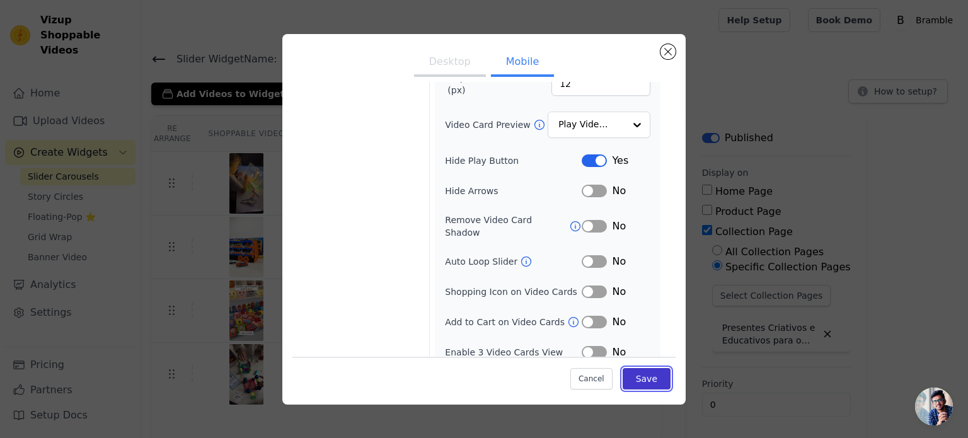
click at [635, 384] on button "Save" at bounding box center [647, 378] width 48 height 21
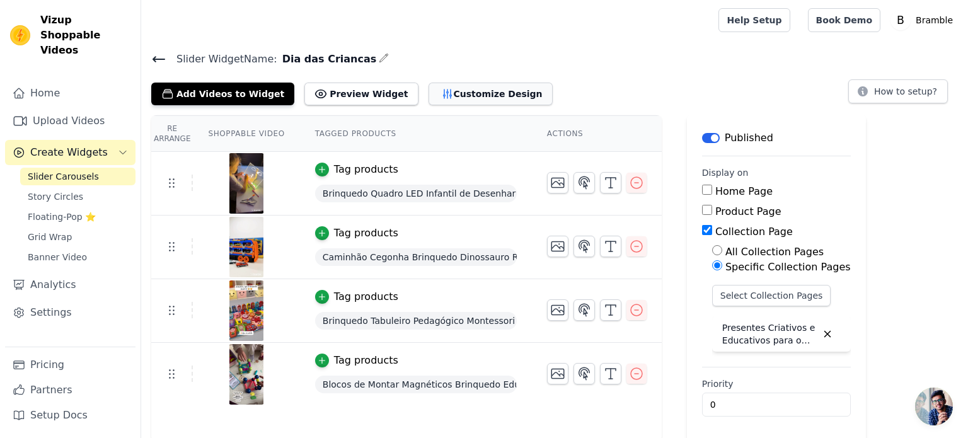
click at [457, 99] on button "Customize Design" at bounding box center [491, 94] width 124 height 23
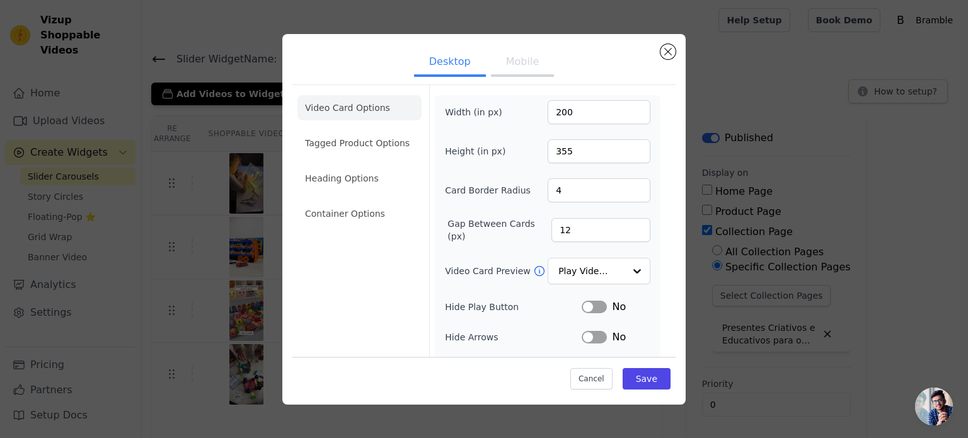
click at [525, 62] on button "Mobile" at bounding box center [522, 63] width 63 height 28
click at [393, 142] on li "Tagged Product Options" at bounding box center [360, 142] width 124 height 25
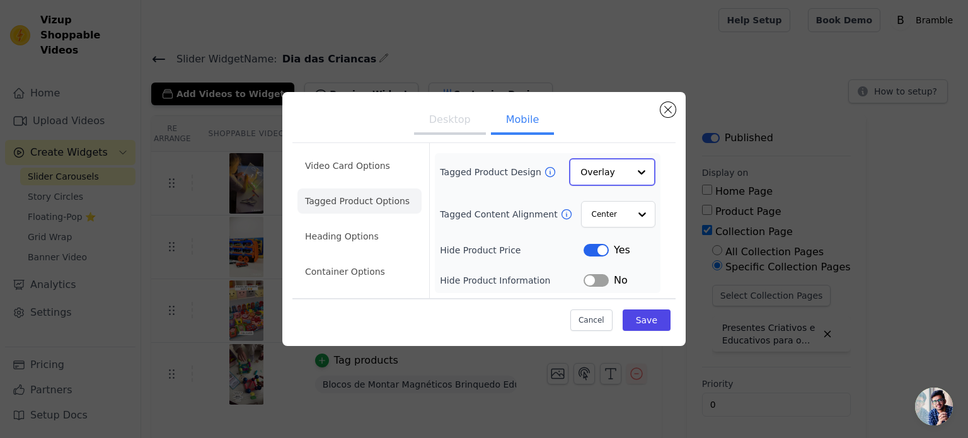
click at [645, 168] on div at bounding box center [641, 171] width 25 height 25
click at [641, 171] on div at bounding box center [641, 171] width 25 height 25
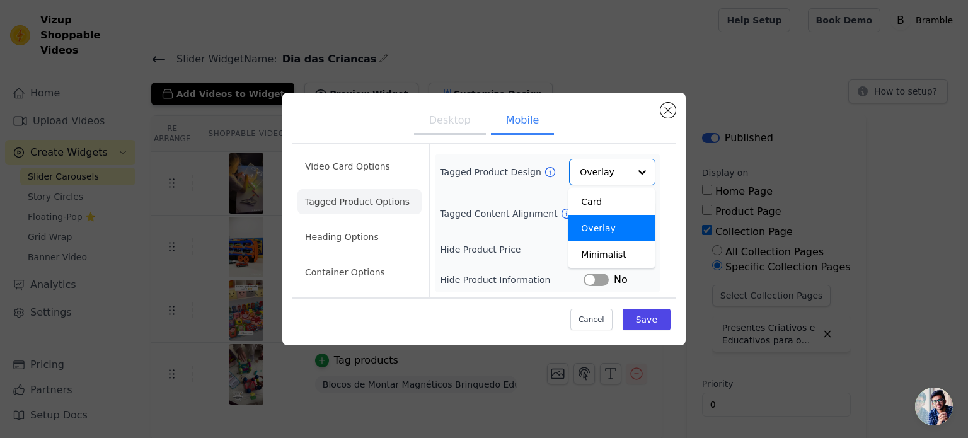
click at [547, 169] on icon at bounding box center [550, 172] width 13 height 13
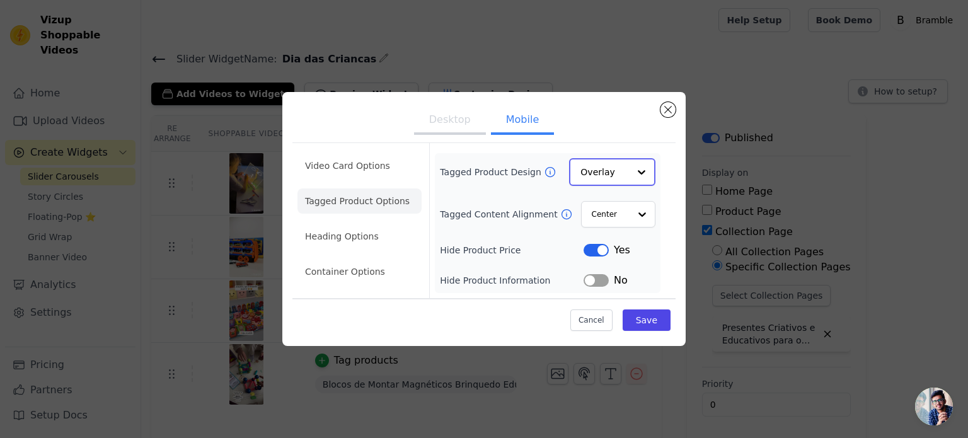
click at [630, 171] on div at bounding box center [641, 171] width 25 height 25
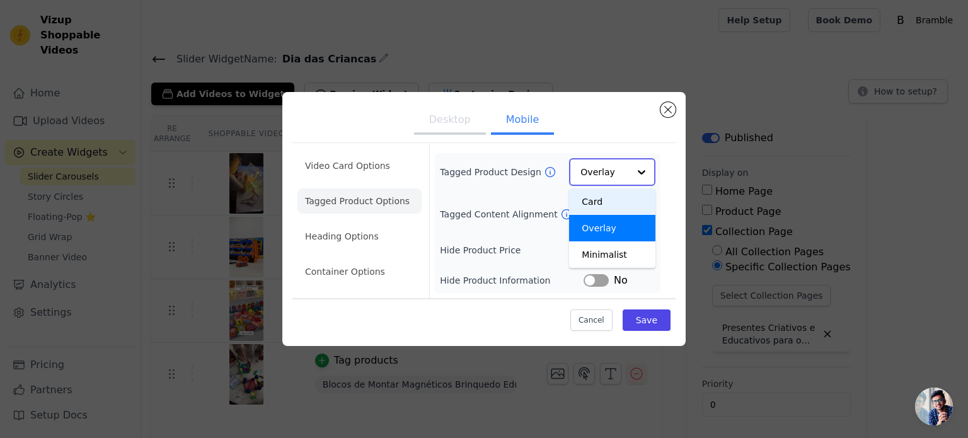
click at [625, 206] on div "Card" at bounding box center [612, 201] width 86 height 26
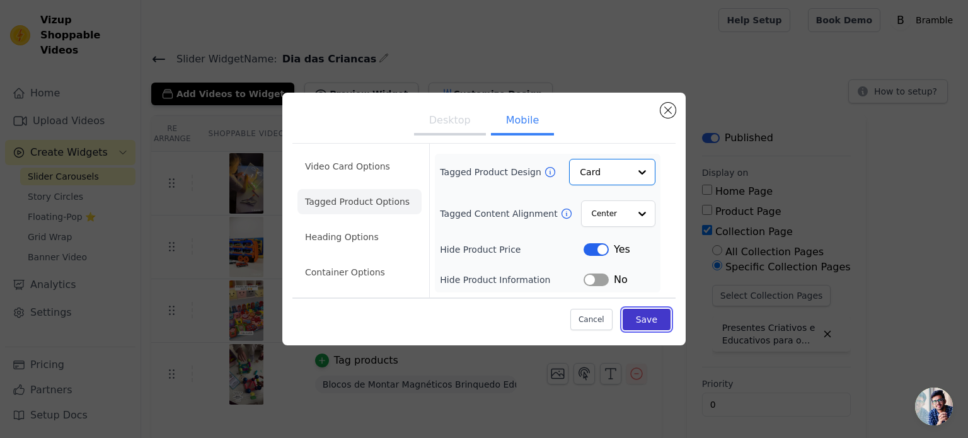
click at [653, 319] on button "Save" at bounding box center [647, 319] width 48 height 21
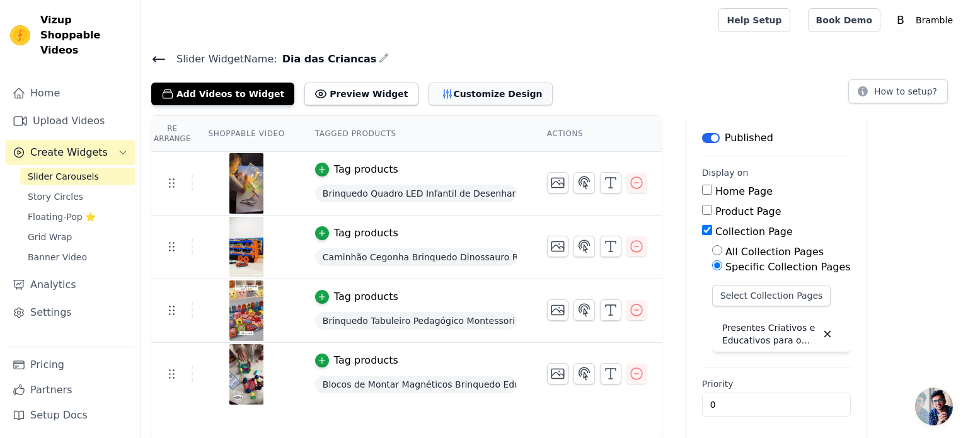
click at [453, 94] on button "Customize Design" at bounding box center [491, 94] width 124 height 23
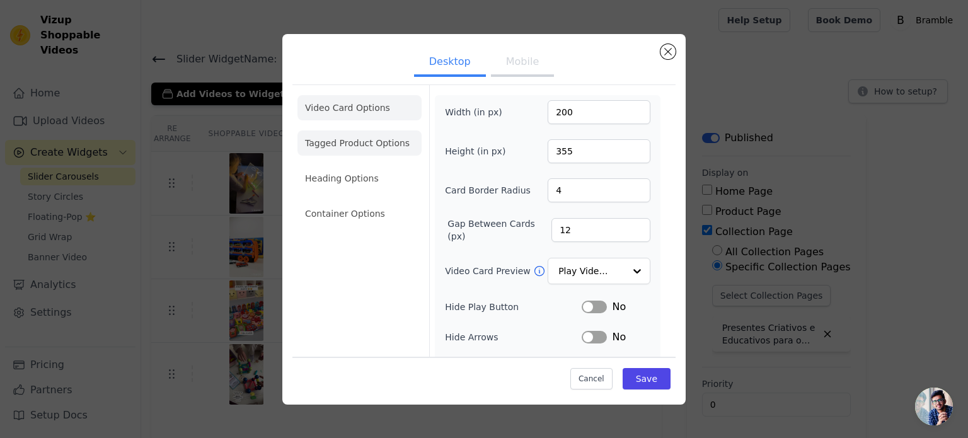
click at [380, 137] on li "Tagged Product Options" at bounding box center [360, 142] width 124 height 25
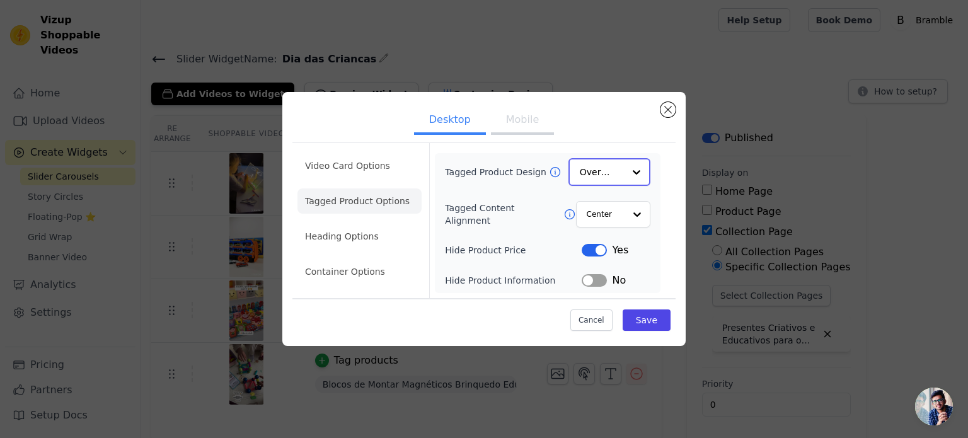
click at [611, 181] on input "Tagged Product Design" at bounding box center [602, 171] width 44 height 25
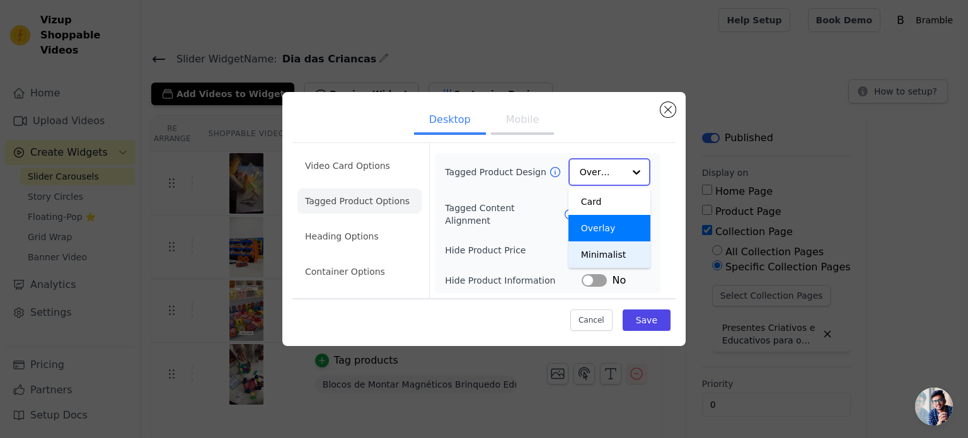
click at [609, 262] on div "Minimalist" at bounding box center [610, 254] width 82 height 26
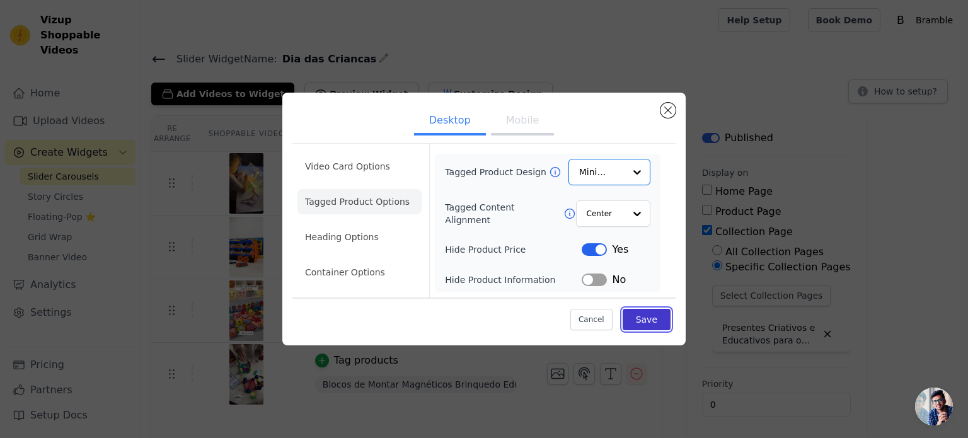
click at [645, 325] on button "Save" at bounding box center [647, 319] width 48 height 21
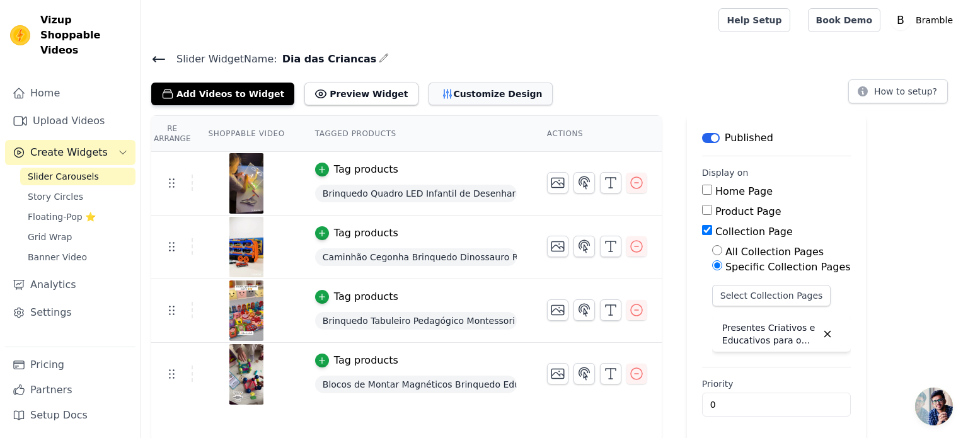
click at [455, 90] on button "Customize Design" at bounding box center [491, 94] width 124 height 23
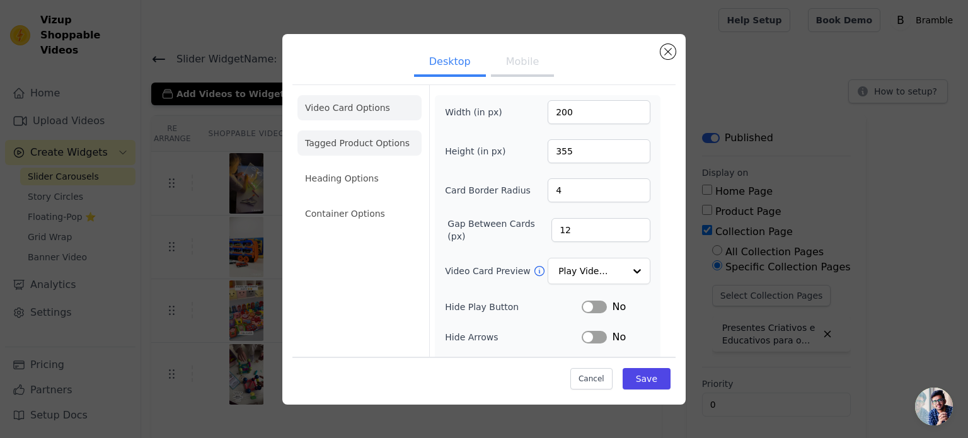
click at [391, 135] on li "Tagged Product Options" at bounding box center [360, 142] width 124 height 25
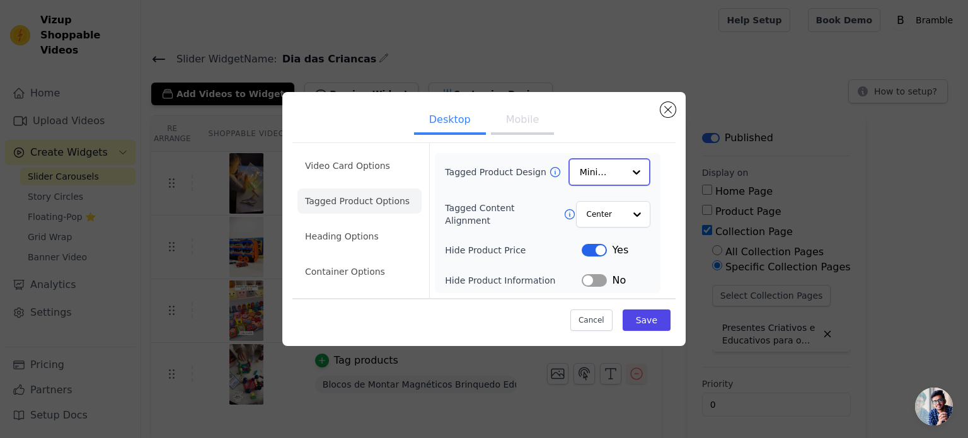
click at [632, 176] on div at bounding box center [636, 171] width 25 height 25
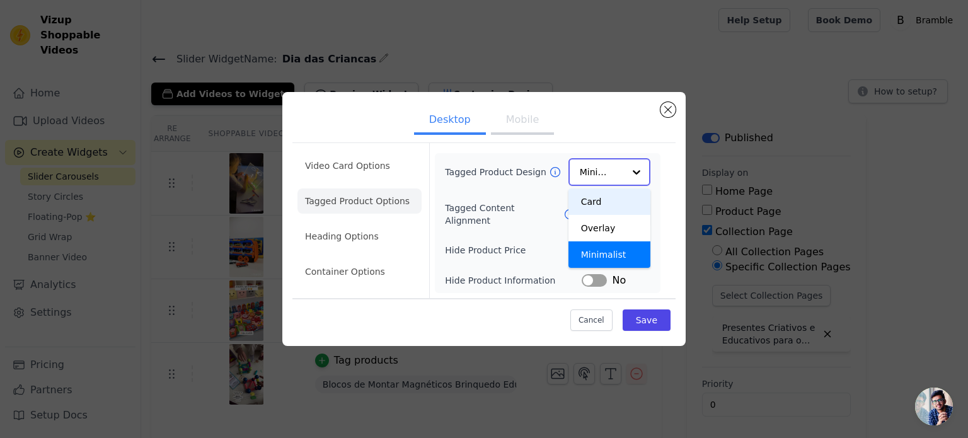
click at [618, 204] on div "Card" at bounding box center [610, 201] width 82 height 26
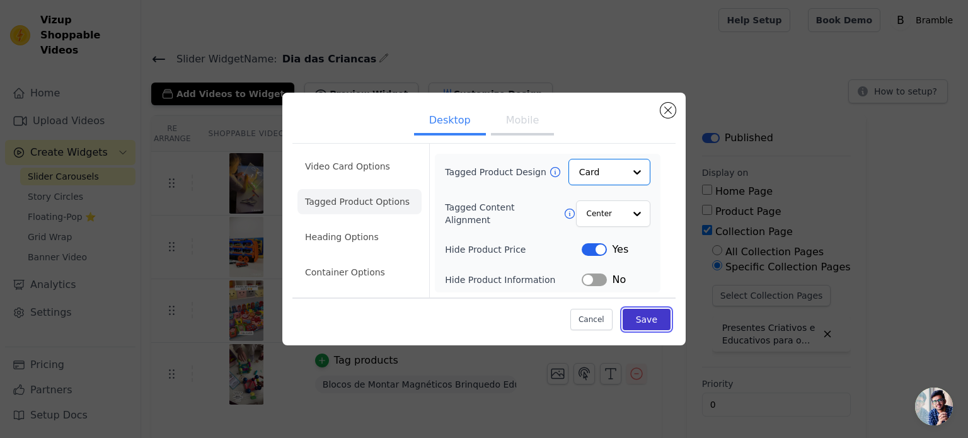
click at [645, 313] on button "Save" at bounding box center [647, 319] width 48 height 21
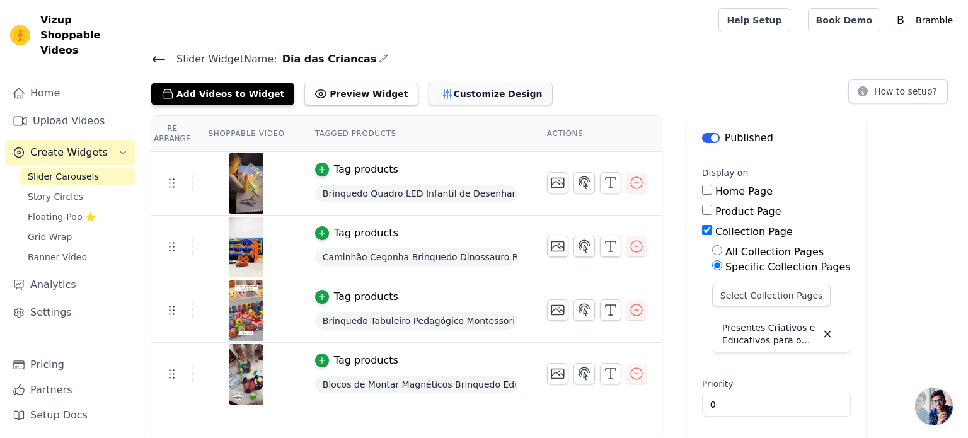
click at [485, 97] on button "Customize Design" at bounding box center [491, 94] width 124 height 23
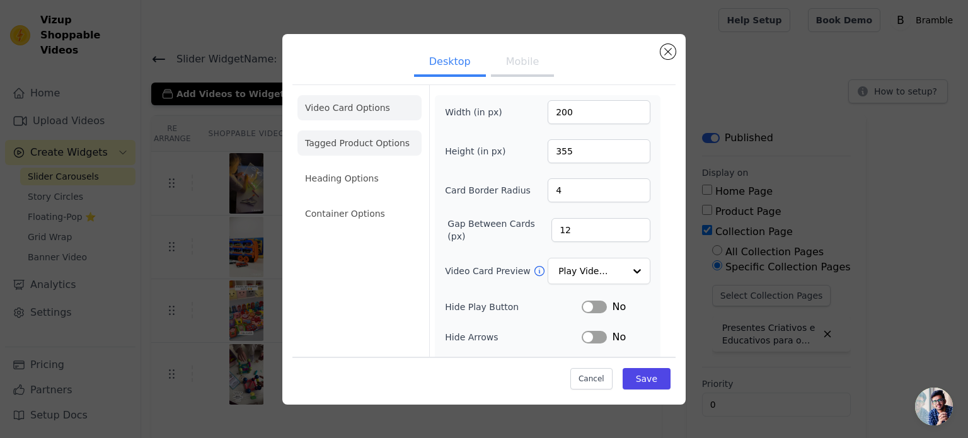
click at [373, 131] on li "Tagged Product Options" at bounding box center [360, 142] width 124 height 25
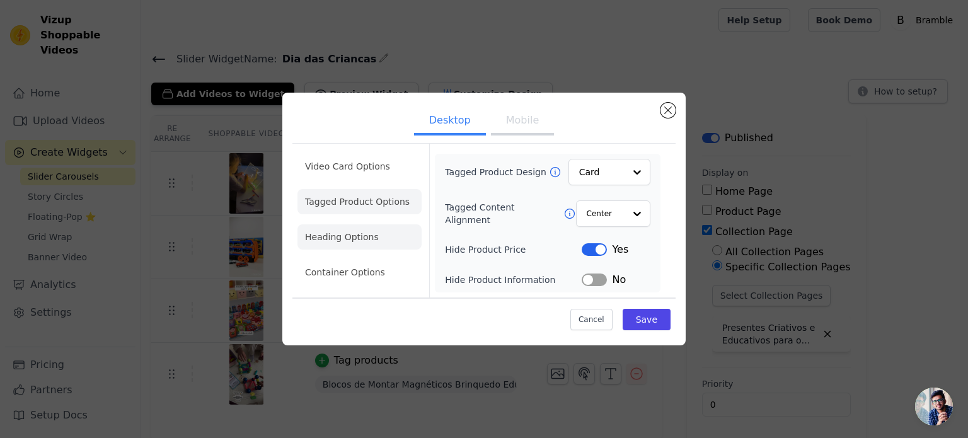
click at [349, 242] on li "Heading Options" at bounding box center [360, 236] width 124 height 25
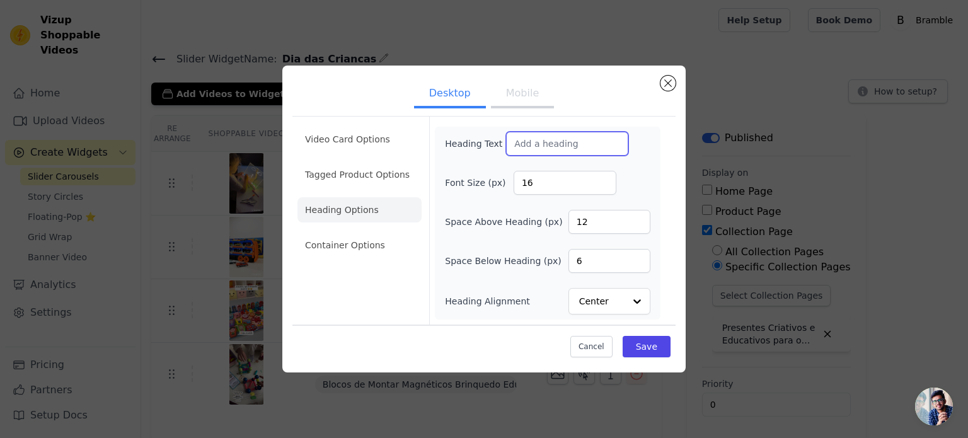
click at [556, 144] on input "Heading Text" at bounding box center [567, 144] width 122 height 24
type input "Os favoritos do Instagram:"
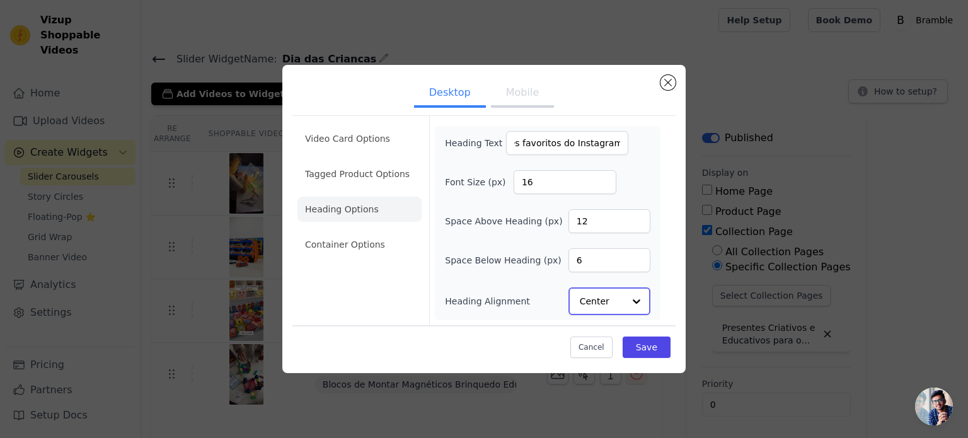
click at [631, 303] on div at bounding box center [636, 301] width 25 height 25
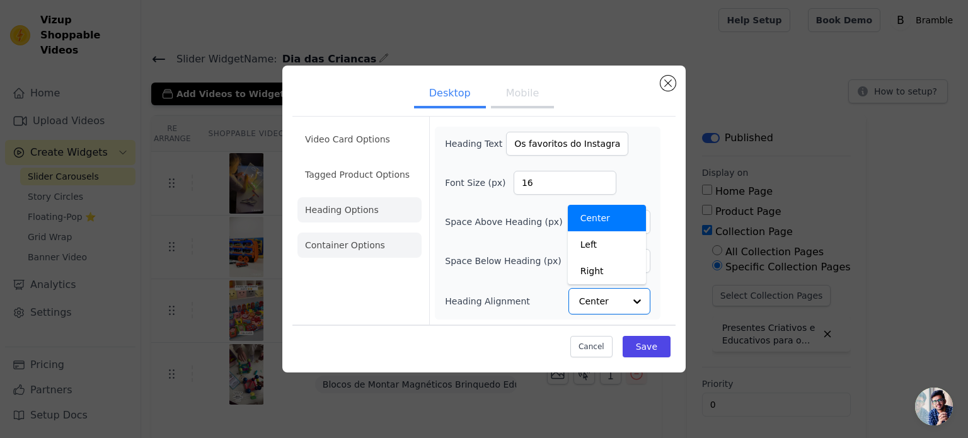
click at [350, 240] on li "Container Options" at bounding box center [360, 245] width 124 height 25
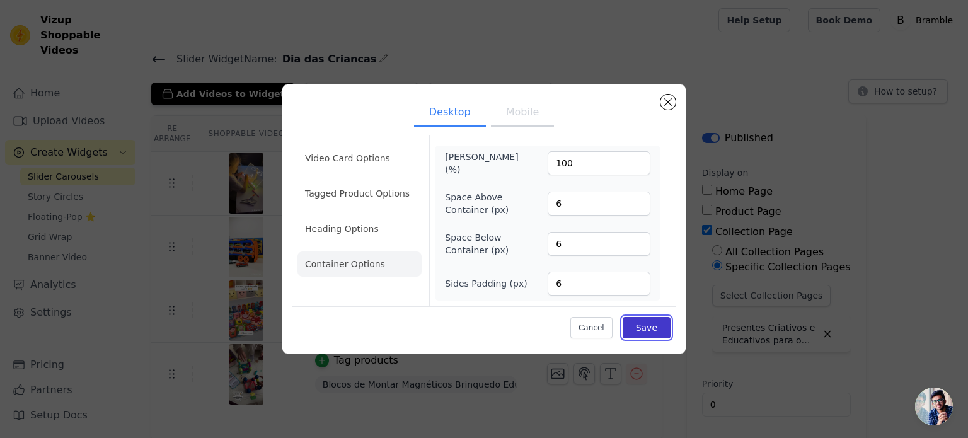
click at [656, 332] on button "Save" at bounding box center [647, 327] width 48 height 21
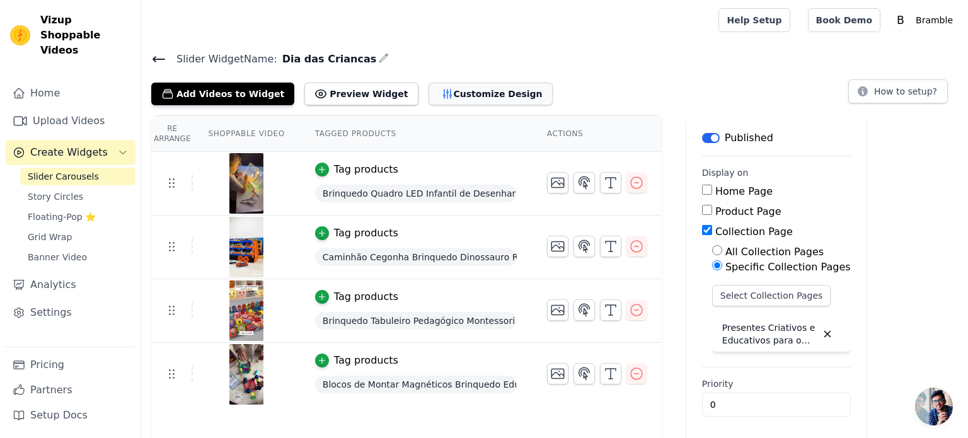
click at [430, 92] on button "Customize Design" at bounding box center [491, 94] width 124 height 23
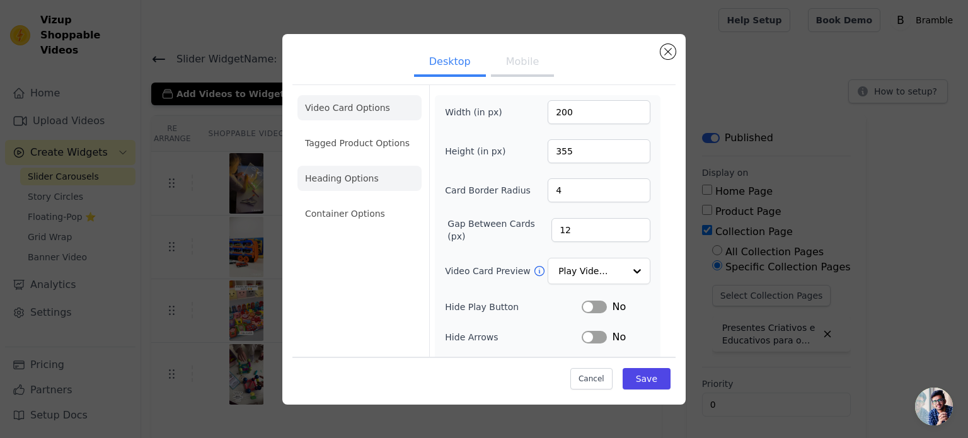
click at [370, 180] on li "Heading Options" at bounding box center [360, 178] width 124 height 25
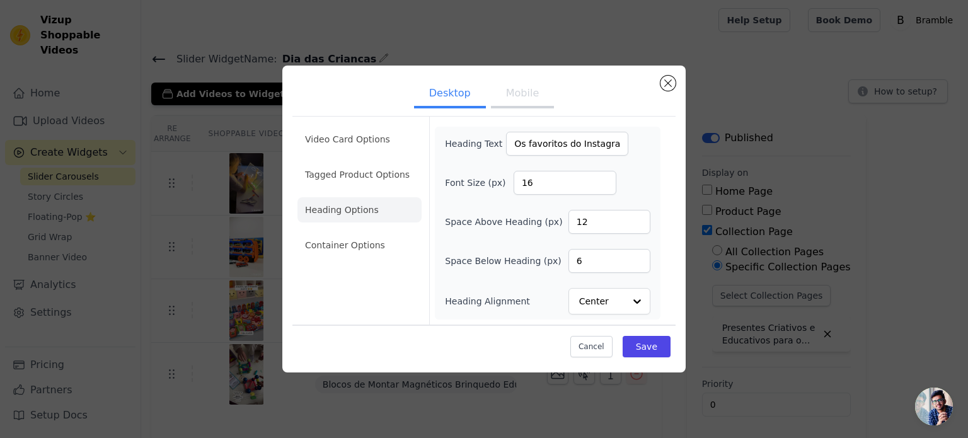
click at [509, 101] on button "Mobile" at bounding box center [522, 95] width 63 height 28
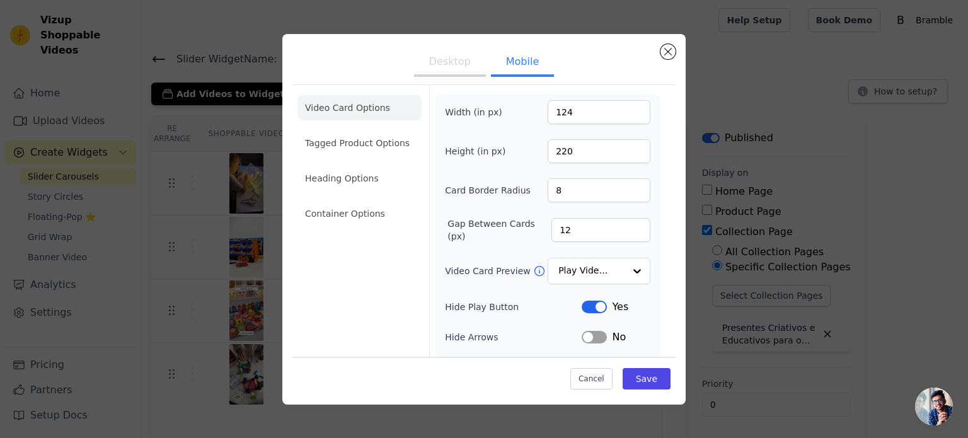
click at [434, 66] on button "Desktop" at bounding box center [450, 63] width 72 height 28
click at [524, 61] on button "Mobile" at bounding box center [522, 63] width 63 height 28
click at [351, 177] on li "Heading Options" at bounding box center [360, 178] width 124 height 25
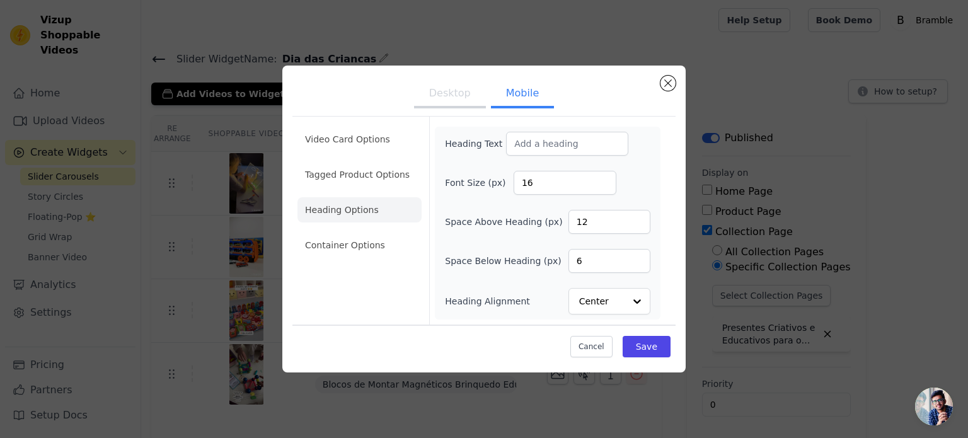
click at [456, 97] on button "Desktop" at bounding box center [450, 95] width 72 height 28
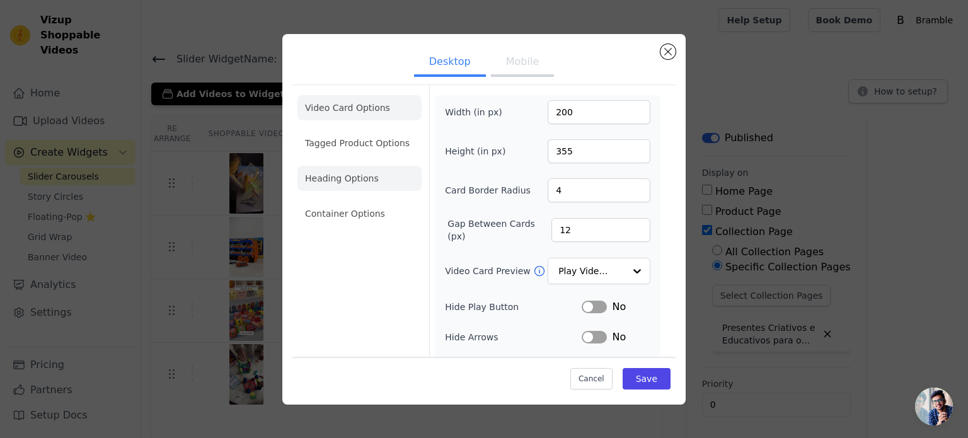
click at [354, 175] on li "Heading Options" at bounding box center [360, 178] width 124 height 25
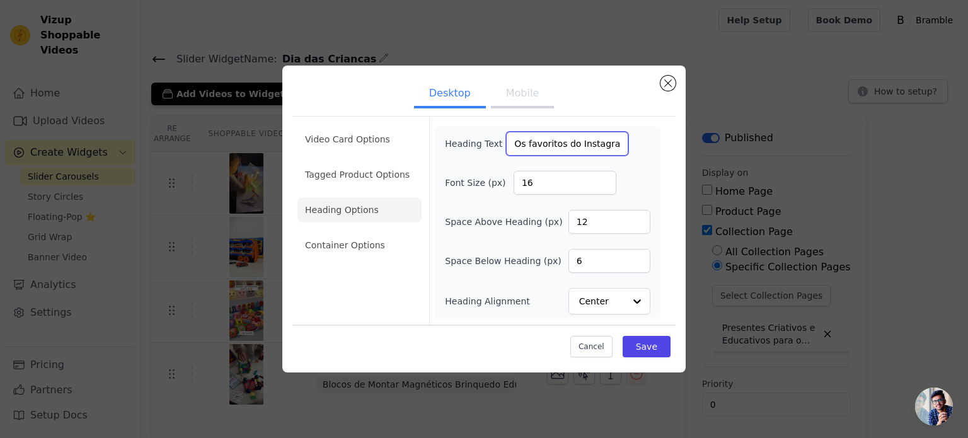
click at [563, 141] on input "Os favoritos do Instagram:" at bounding box center [567, 144] width 122 height 24
click at [567, 144] on input "Os favoritos do Instagram:" at bounding box center [567, 144] width 122 height 24
click at [518, 97] on button "Mobile" at bounding box center [522, 95] width 63 height 28
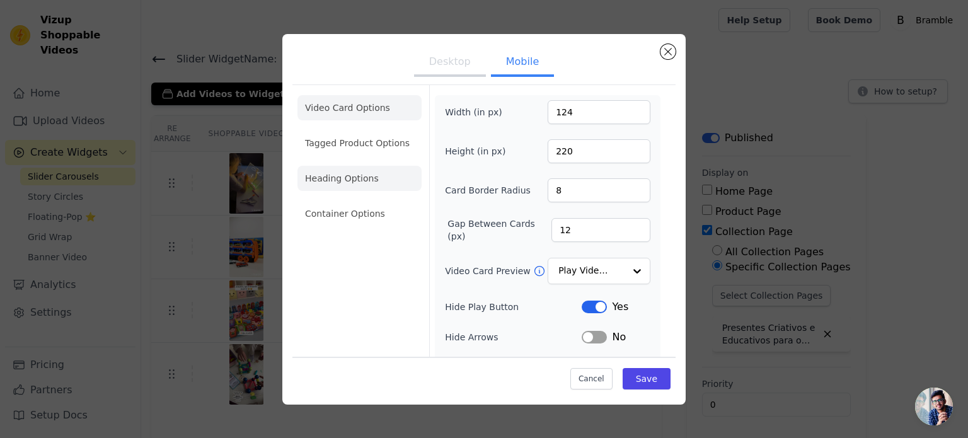
click at [356, 171] on li "Heading Options" at bounding box center [360, 178] width 124 height 25
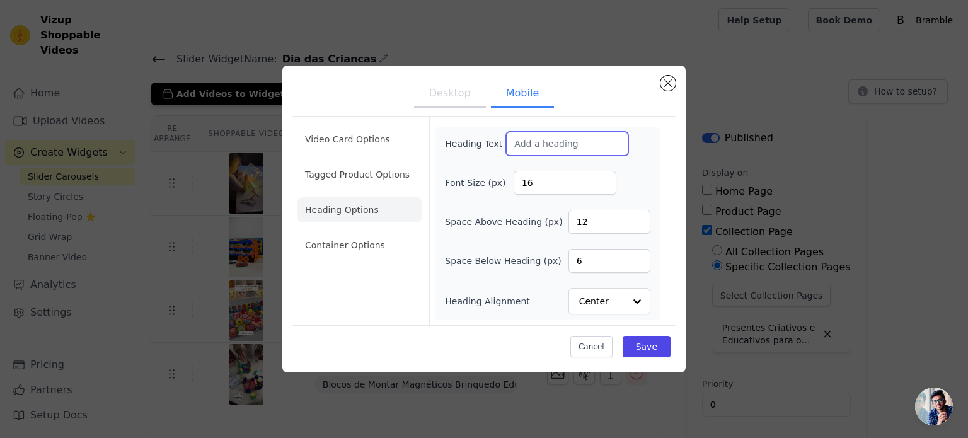
click at [548, 142] on input "Heading Text" at bounding box center [567, 144] width 122 height 24
paste input "Os favoritos do Instagram:"
type input "Os favoritos do Instagram:"
click at [645, 350] on button "Save" at bounding box center [647, 346] width 48 height 21
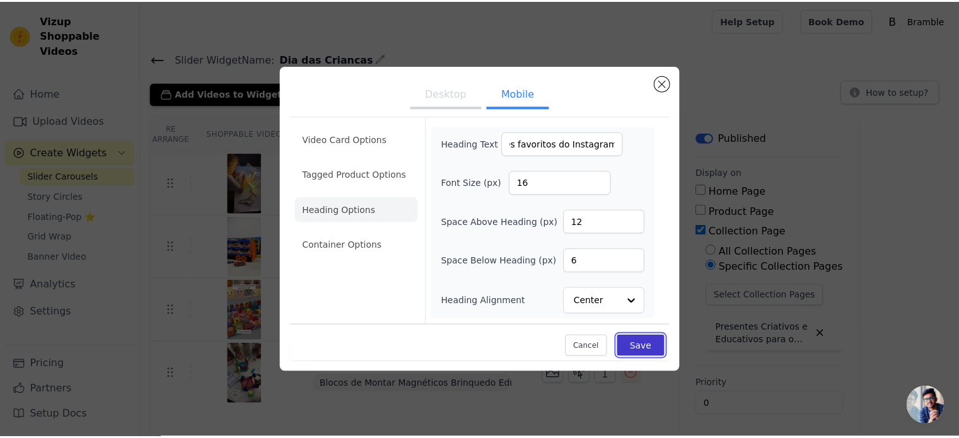
scroll to position [0, 0]
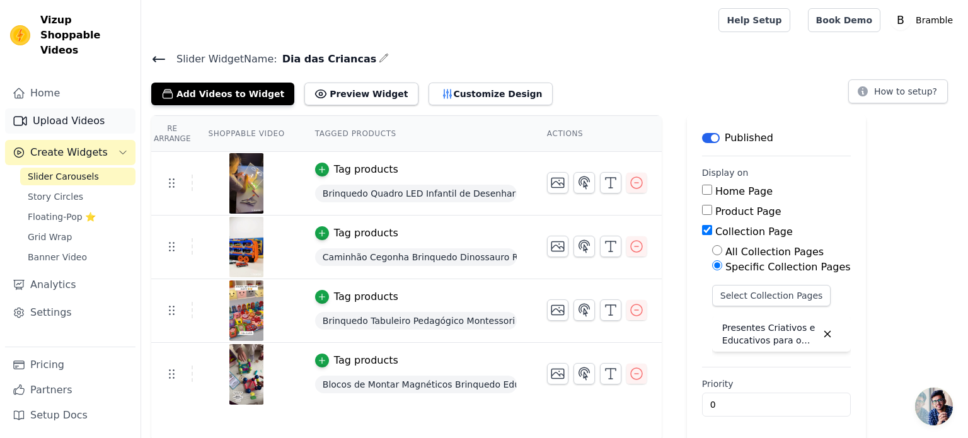
click at [68, 108] on link "Upload Videos" at bounding box center [70, 120] width 130 height 25
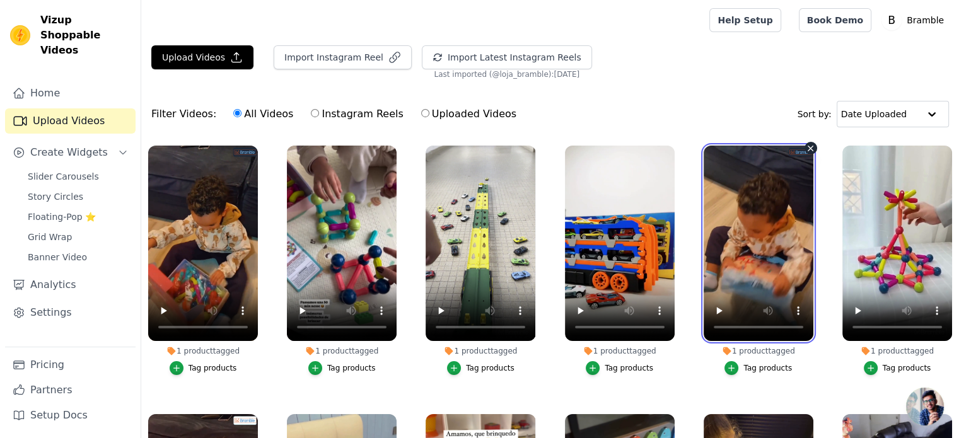
click at [749, 234] on video at bounding box center [758, 243] width 110 height 195
